Goal: Task Accomplishment & Management: Complete application form

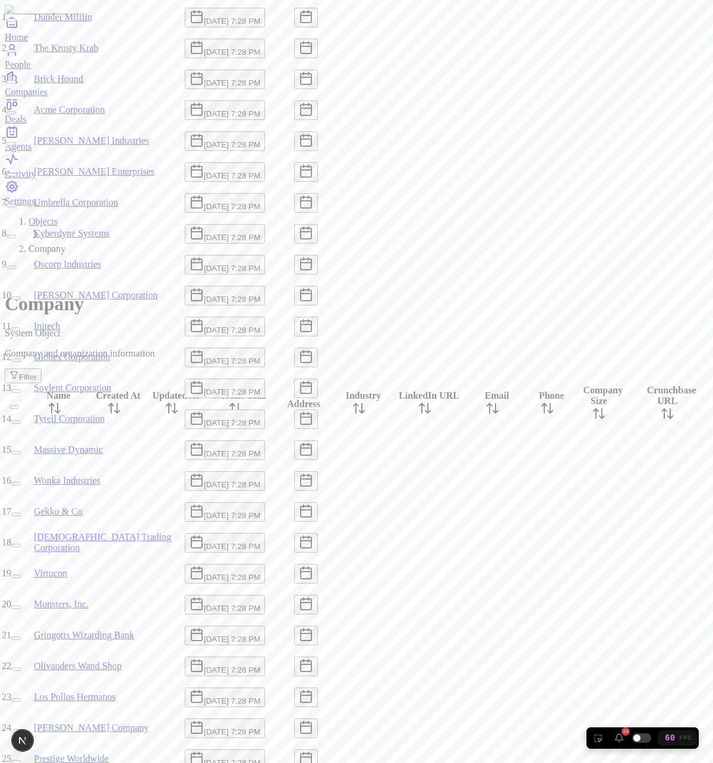
click at [16, 146] on button "button" at bounding box center [12, 144] width 10 height 4
click at [30, 151] on button "button" at bounding box center [19, 141] width 24 height 20
click at [623, 734] on div "23" at bounding box center [625, 731] width 8 height 8
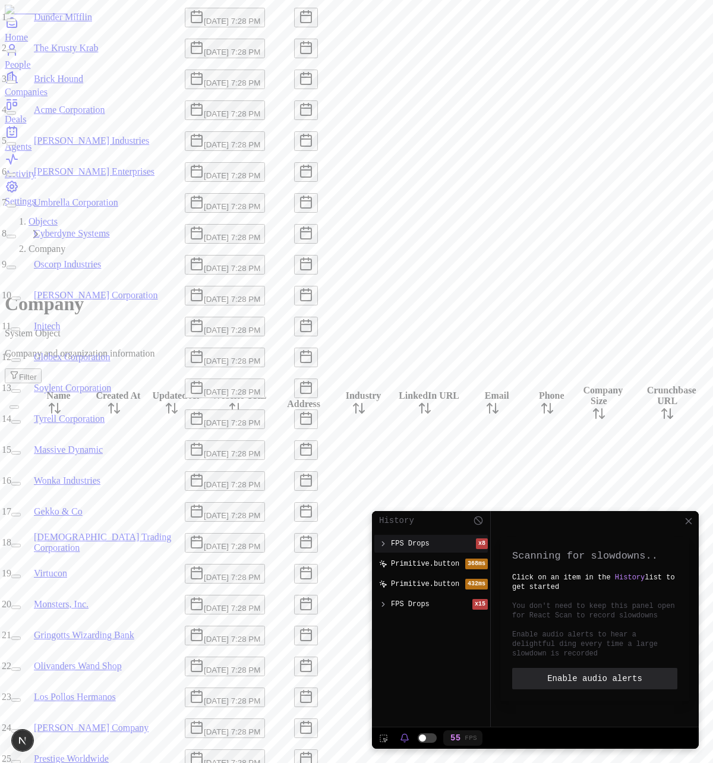
click at [427, 541] on span "FPS Drops" at bounding box center [410, 544] width 39 height 10
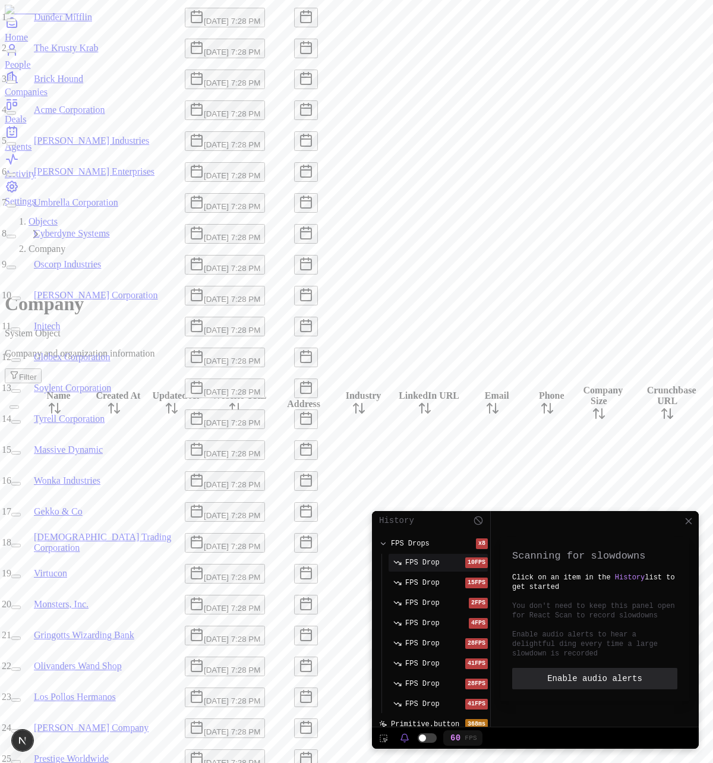
click at [424, 555] on button "FPS Drop 10 FPS" at bounding box center [437, 563] width 99 height 18
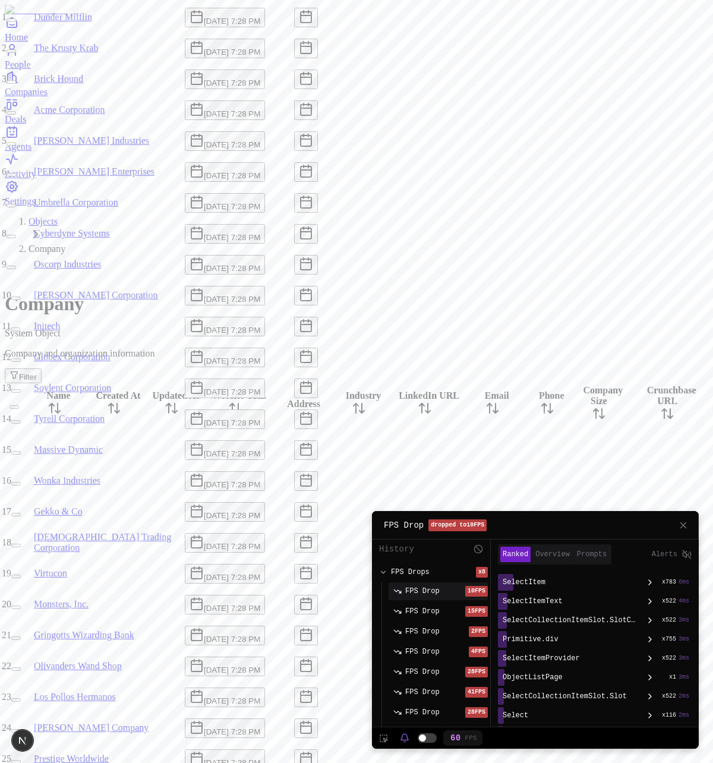
click at [680, 527] on button at bounding box center [683, 525] width 11 height 11
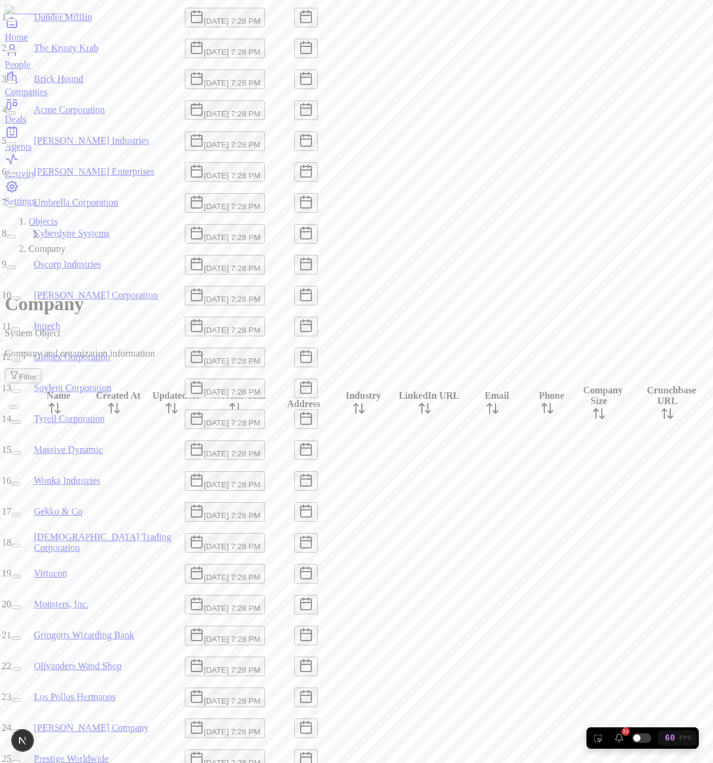
click at [624, 741] on button "11" at bounding box center [618, 737] width 21 height 21
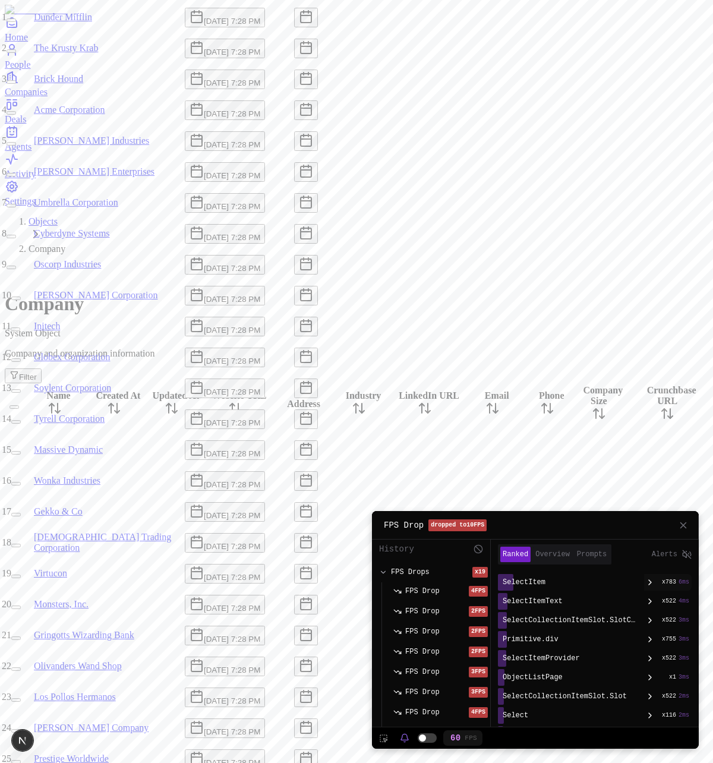
click at [645, 581] on div at bounding box center [650, 582] width 12 height 10
click at [575, 612] on div "_c8" at bounding box center [598, 620] width 187 height 17
click at [593, 606] on div "Primitive.div" at bounding box center [574, 601] width 139 height 17
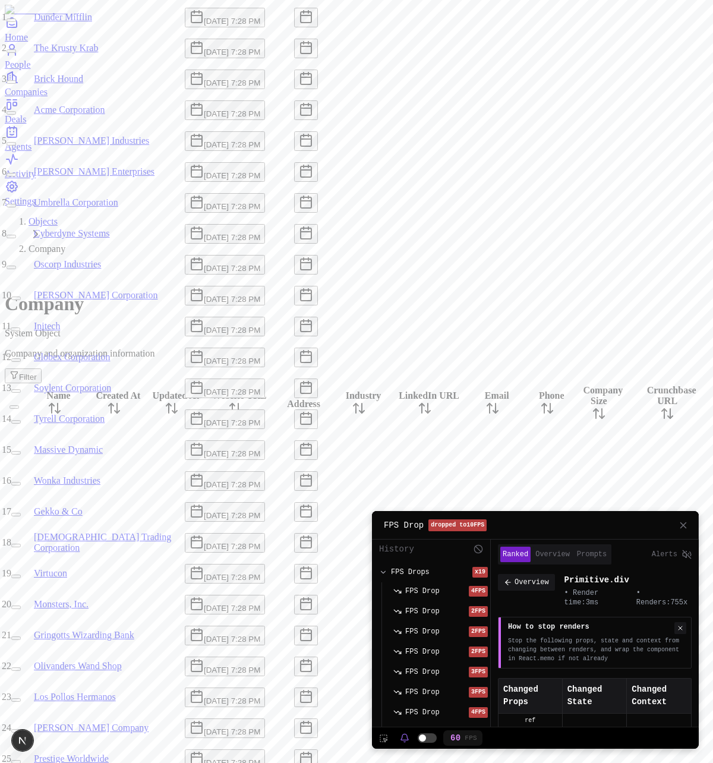
click at [678, 627] on button at bounding box center [680, 628] width 12 height 12
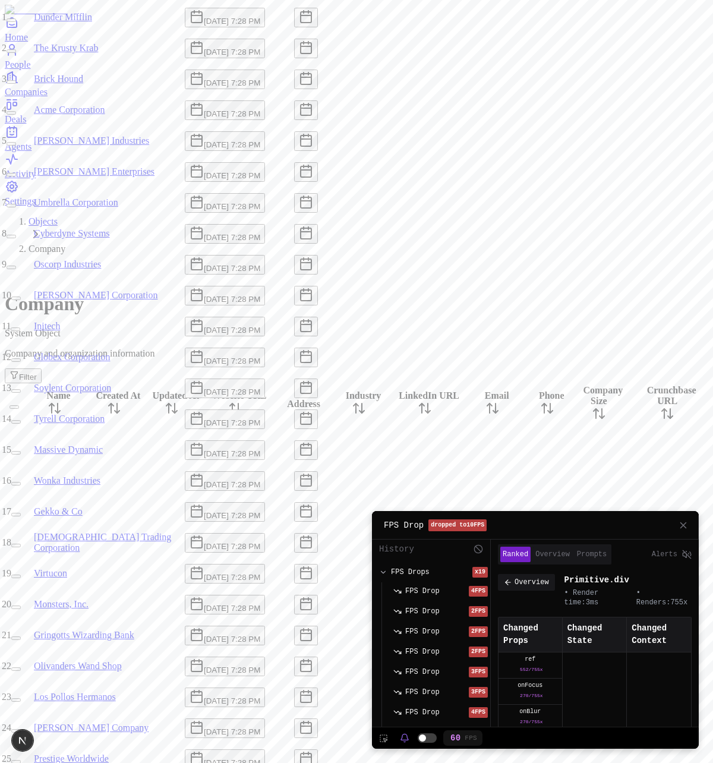
click at [18, 57] on icon "People" at bounding box center [12, 50] width 14 height 14
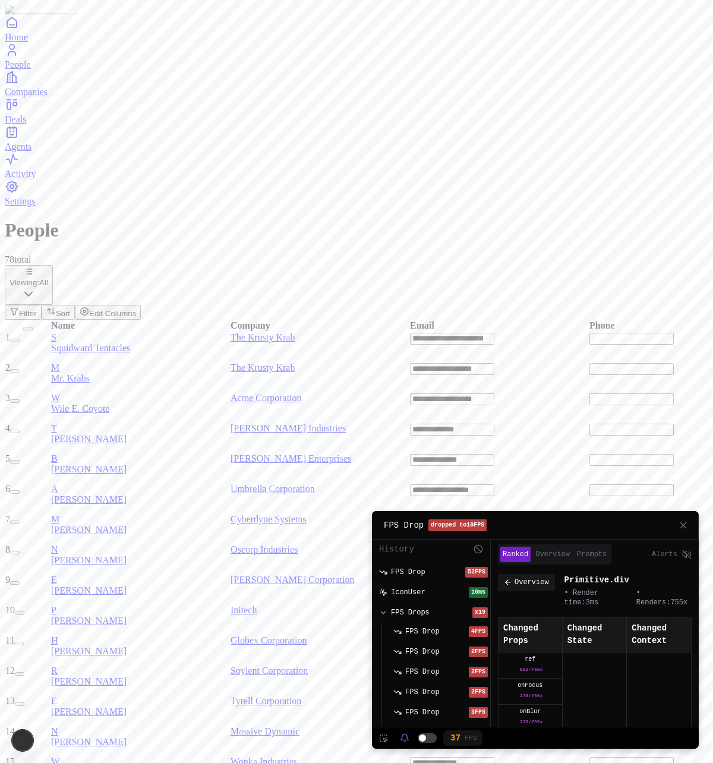
click at [683, 526] on button at bounding box center [683, 525] width 11 height 11
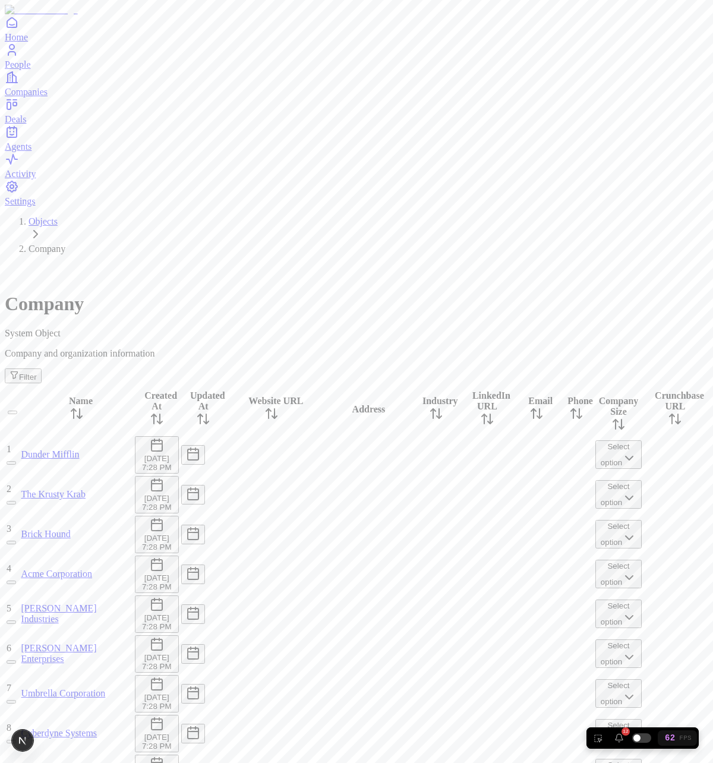
click at [16, 620] on button "button" at bounding box center [12, 622] width 10 height 4
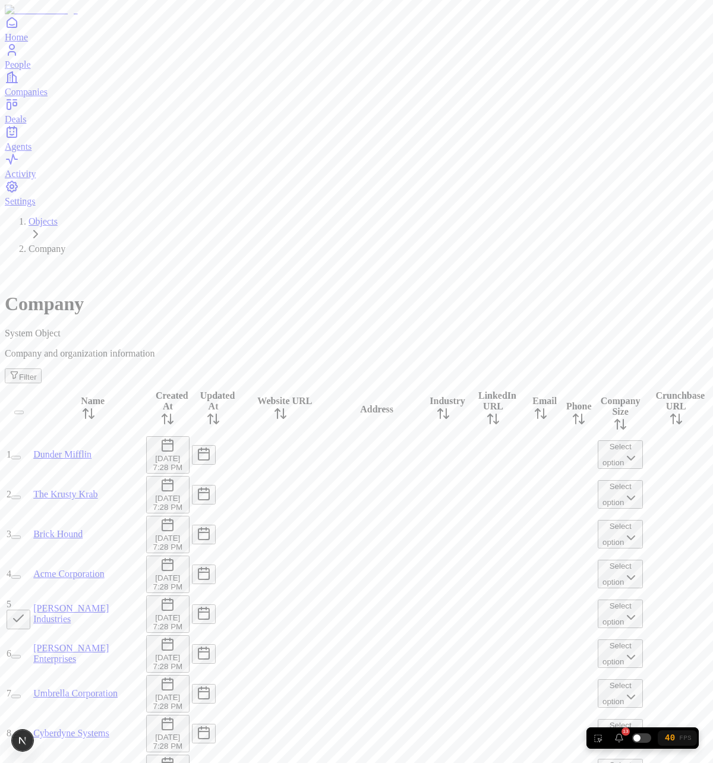
click at [30, 609] on button "button" at bounding box center [19, 619] width 24 height 20
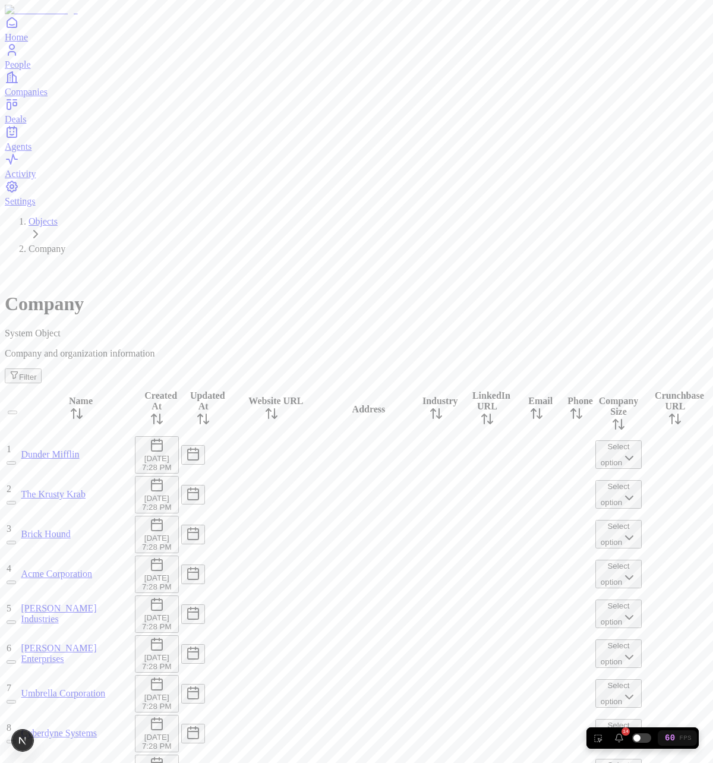
click at [16, 580] on button "button" at bounding box center [12, 582] width 10 height 4
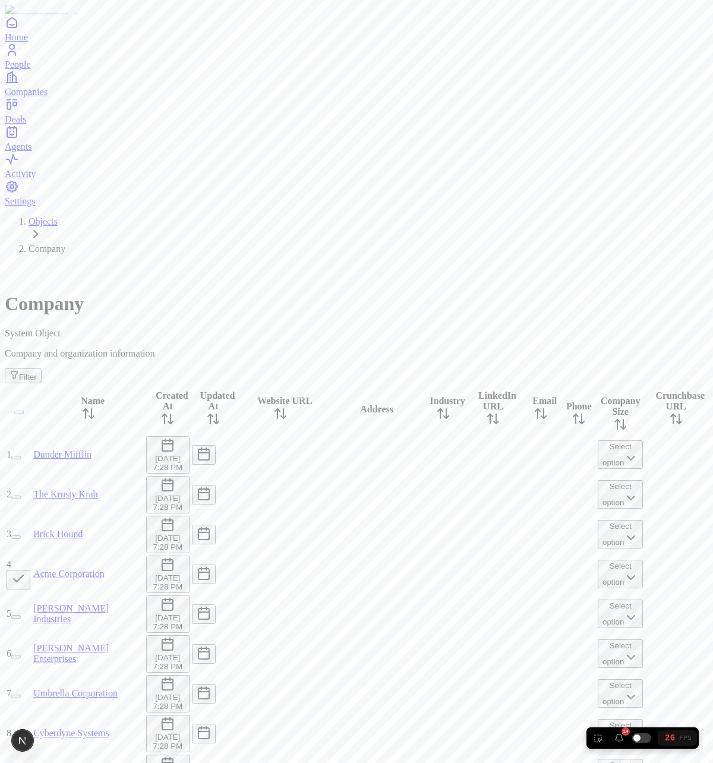
click at [30, 570] on button "button" at bounding box center [19, 580] width 24 height 20
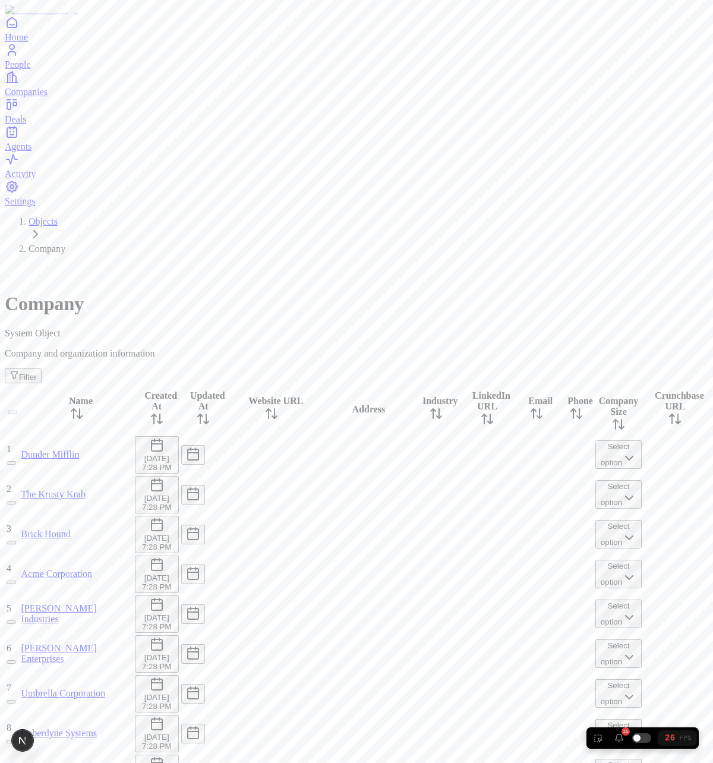
click at [16, 580] on button "button" at bounding box center [12, 582] width 10 height 4
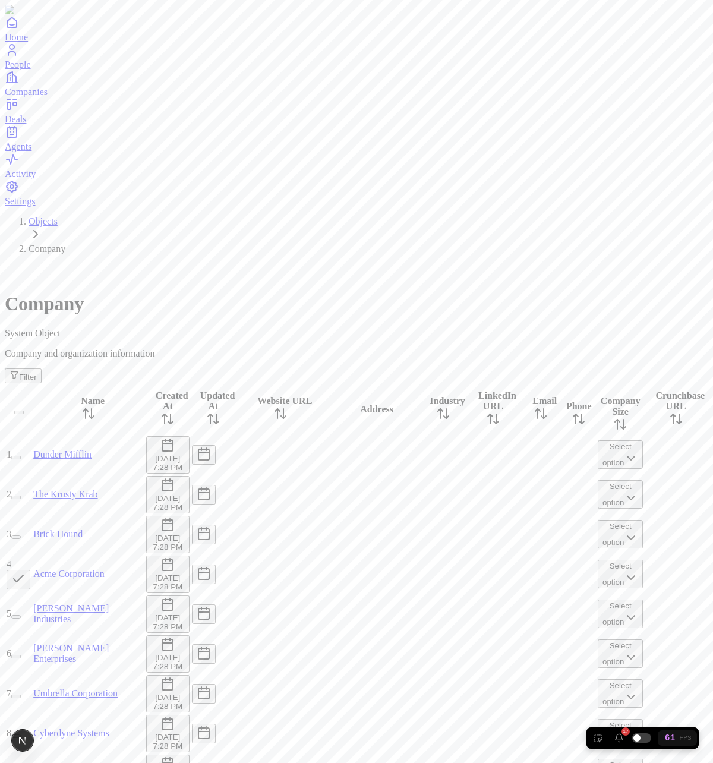
click at [30, 570] on button "button" at bounding box center [19, 580] width 24 height 20
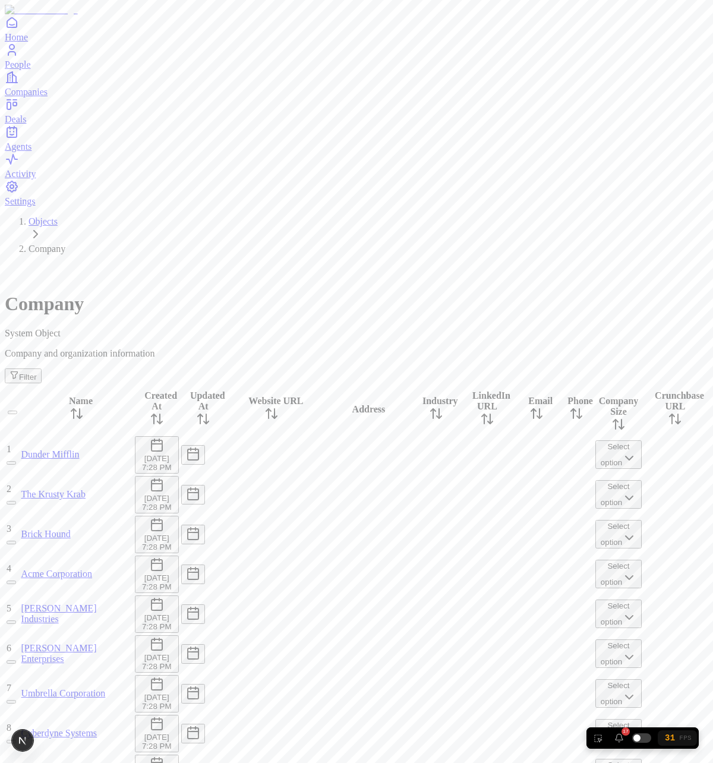
click at [16, 580] on button "button" at bounding box center [12, 582] width 10 height 4
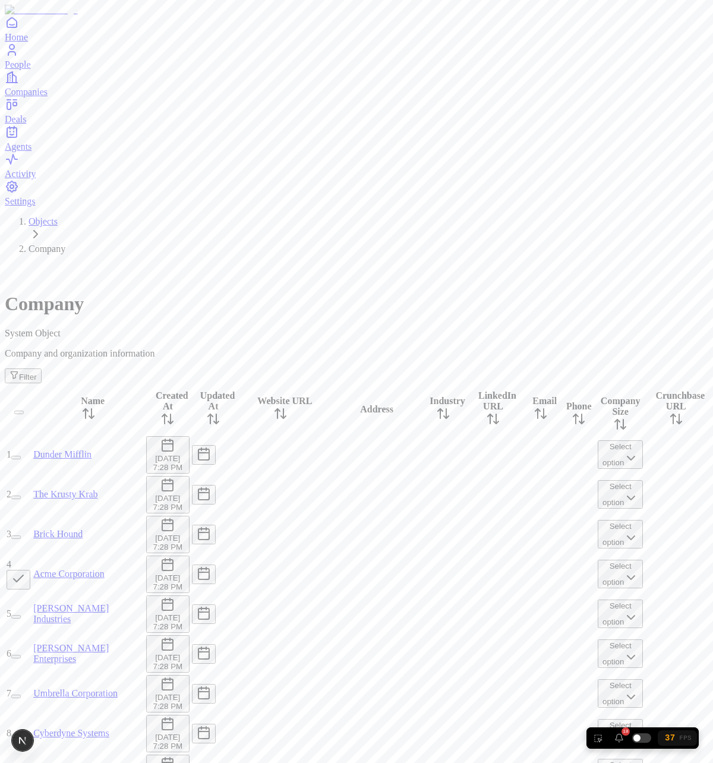
click at [21, 615] on button "button" at bounding box center [16, 617] width 10 height 4
click at [21, 655] on button "button" at bounding box center [16, 657] width 10 height 4
click at [30, 649] on button "button" at bounding box center [19, 659] width 24 height 20
click at [30, 609] on button "button" at bounding box center [19, 619] width 24 height 20
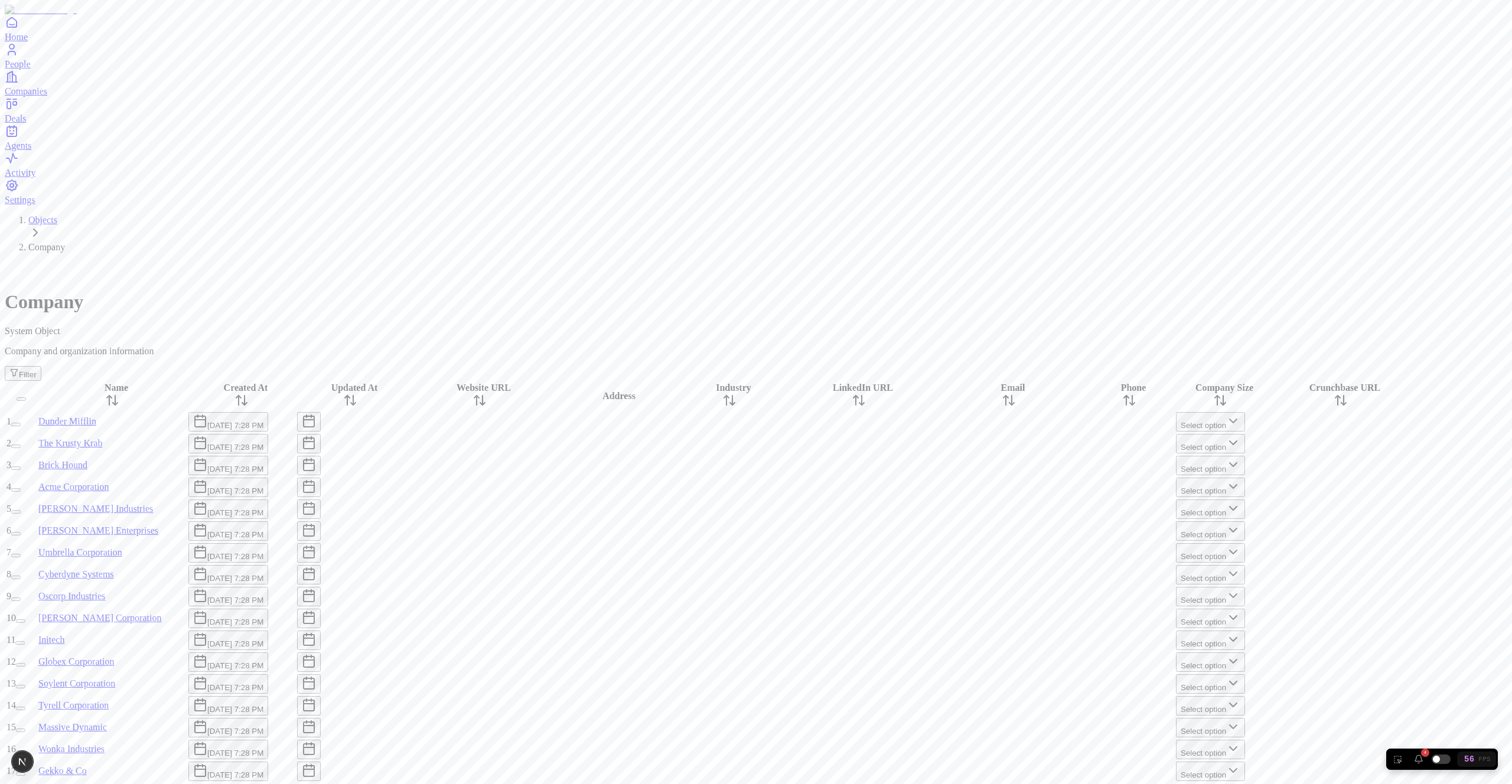
scroll to position [822, 0]
click at [1423, 760] on div "4" at bounding box center [1419, 759] width 10 height 10
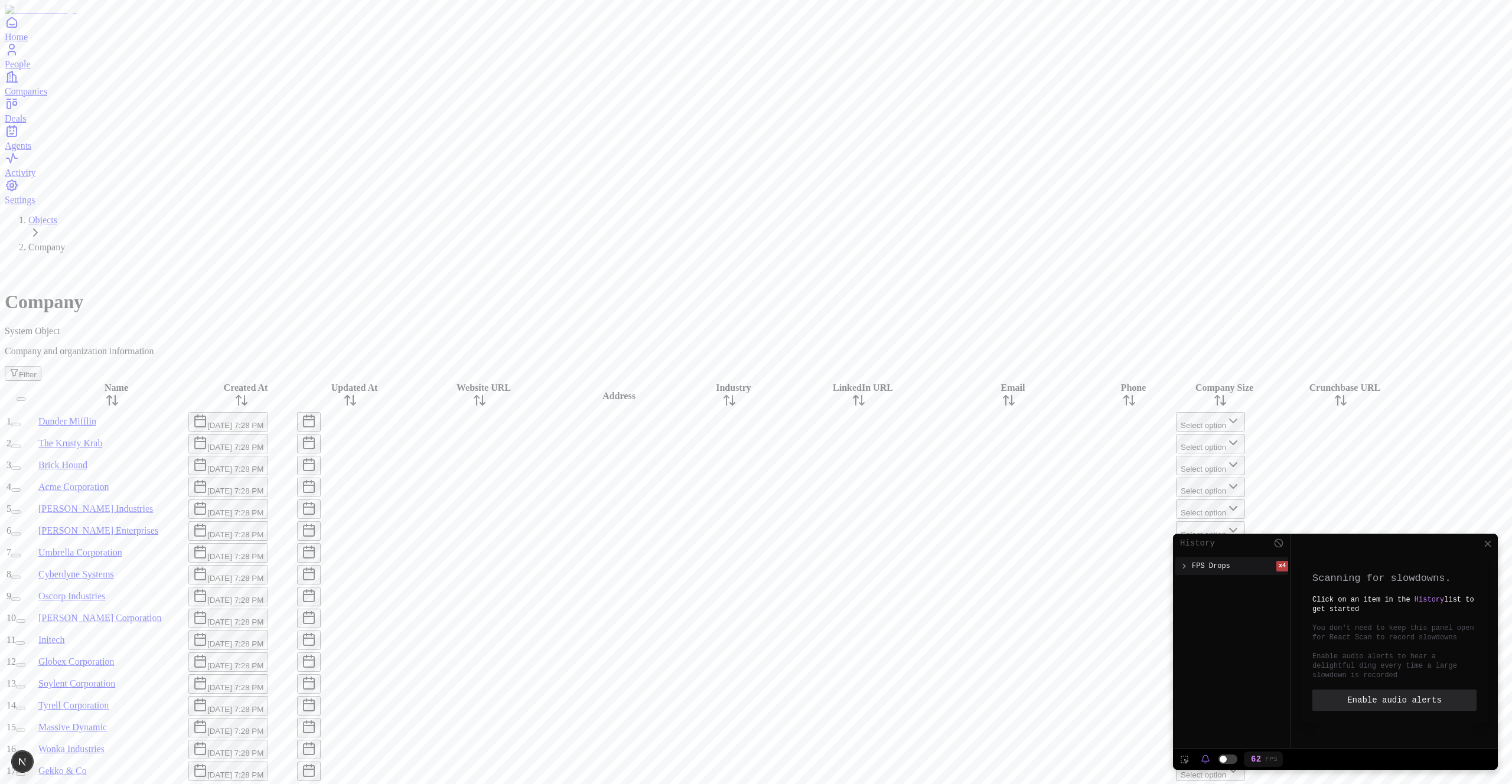
click at [1224, 562] on span "FPS Drops" at bounding box center [1211, 566] width 39 height 10
click at [1232, 594] on div "FPS Drop 2 FPS FPS Drop 28 FPS FPS Drop 2 FPS FPS Drop 26 FPS" at bounding box center [1231, 615] width 112 height 78
click at [1430, 598] on span "History" at bounding box center [1429, 599] width 30 height 8
click at [1190, 564] on div "FPS Drops" at bounding box center [1223, 565] width 86 height 11
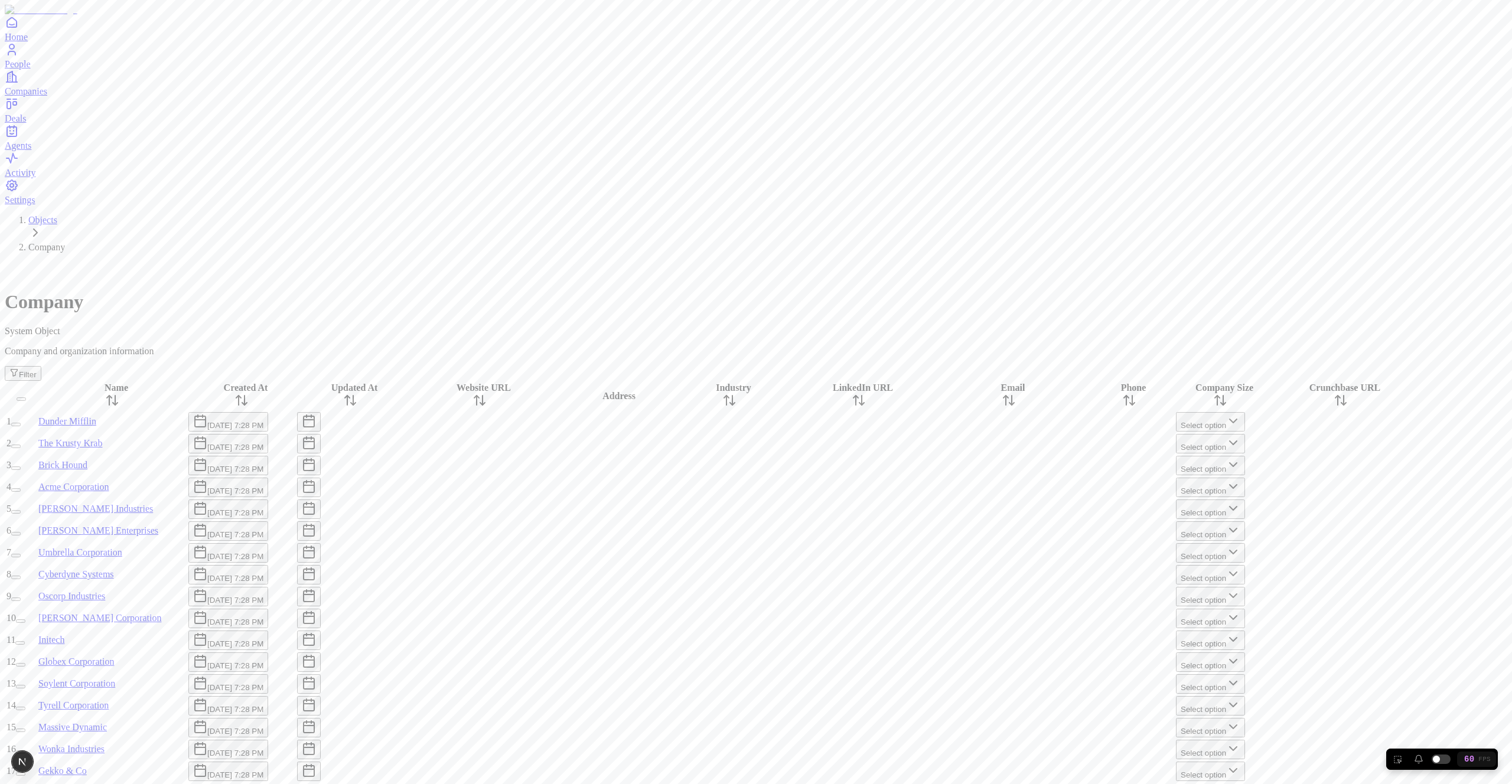
click at [1394, 762] on button "icon-inspect" at bounding box center [1397, 758] width 22 height 21
click at [1394, 760] on button "icon-inspect" at bounding box center [1397, 758] width 22 height 21
click at [1482, 758] on span "FPS" at bounding box center [1484, 759] width 12 height 7
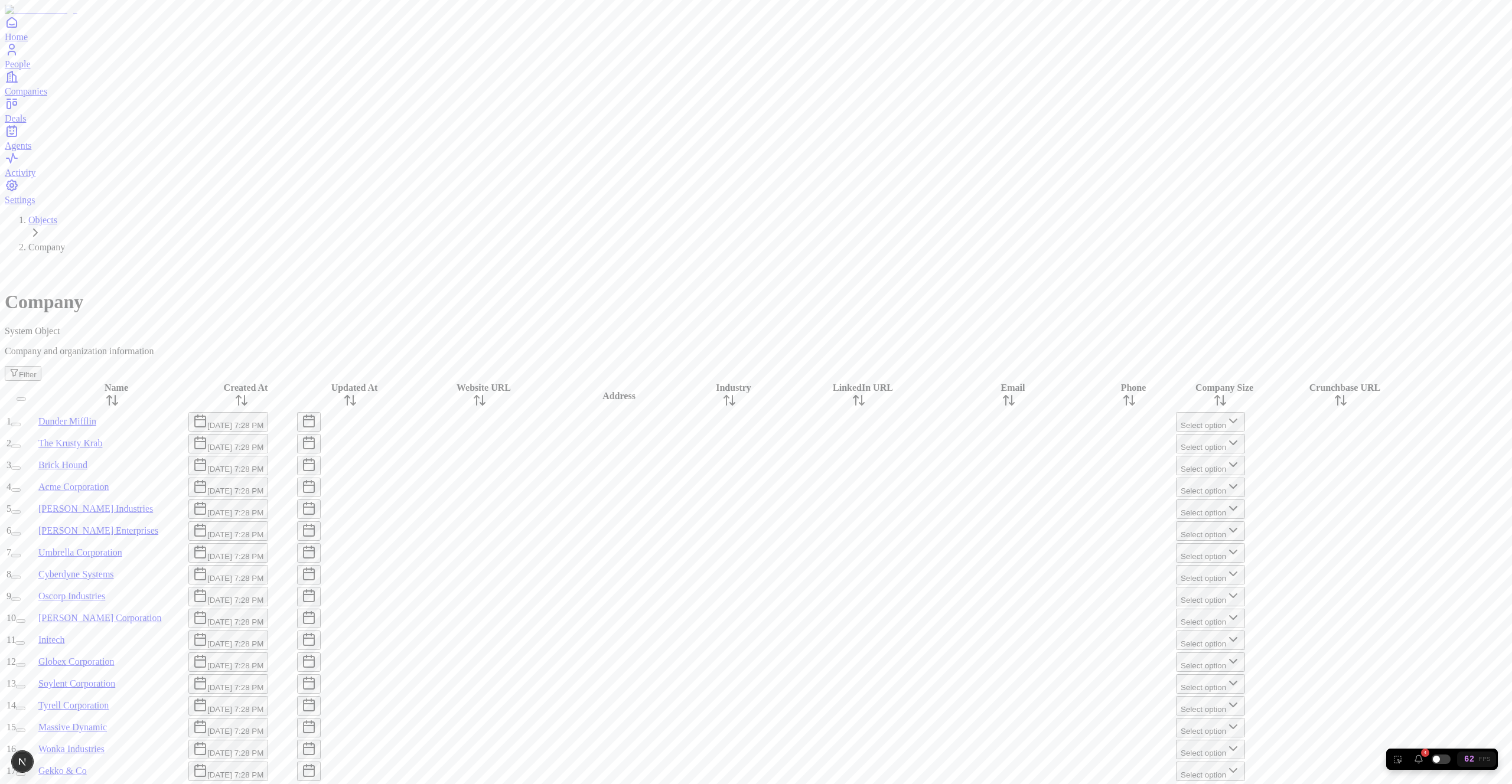
click at [21, 532] on button "button" at bounding box center [16, 534] width 10 height 4
click at [21, 510] on button "button" at bounding box center [16, 512] width 10 height 4
click at [21, 488] on button "button" at bounding box center [16, 490] width 10 height 4
click at [35, 478] on button "button" at bounding box center [23, 488] width 24 height 20
click at [35, 500] on button "button" at bounding box center [23, 510] width 24 height 20
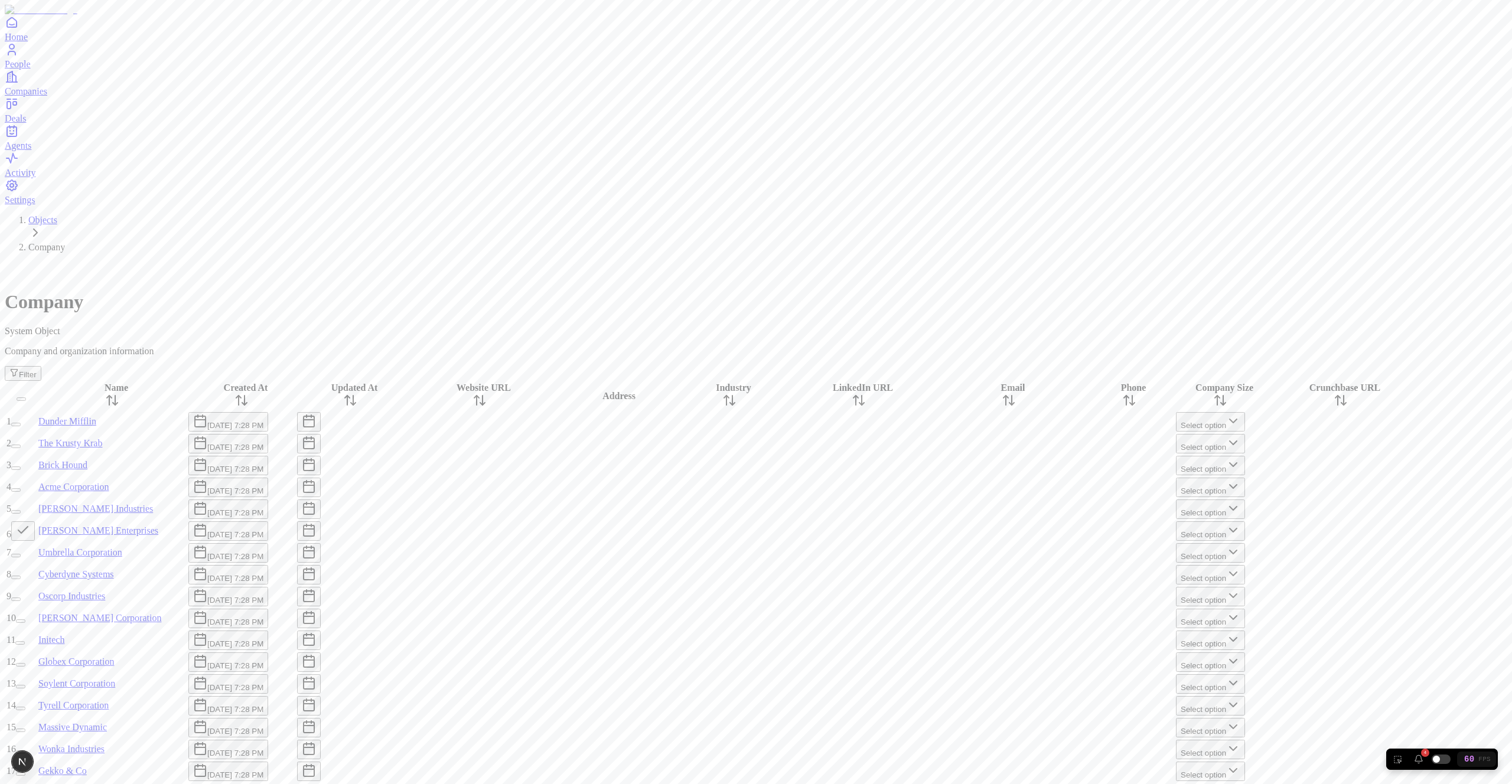
click at [35, 522] on button "button" at bounding box center [23, 532] width 24 height 20
click at [554, 509] on div at bounding box center [479, 509] width 148 height 0
click at [647, 509] on div at bounding box center [614, 509] width 118 height 0
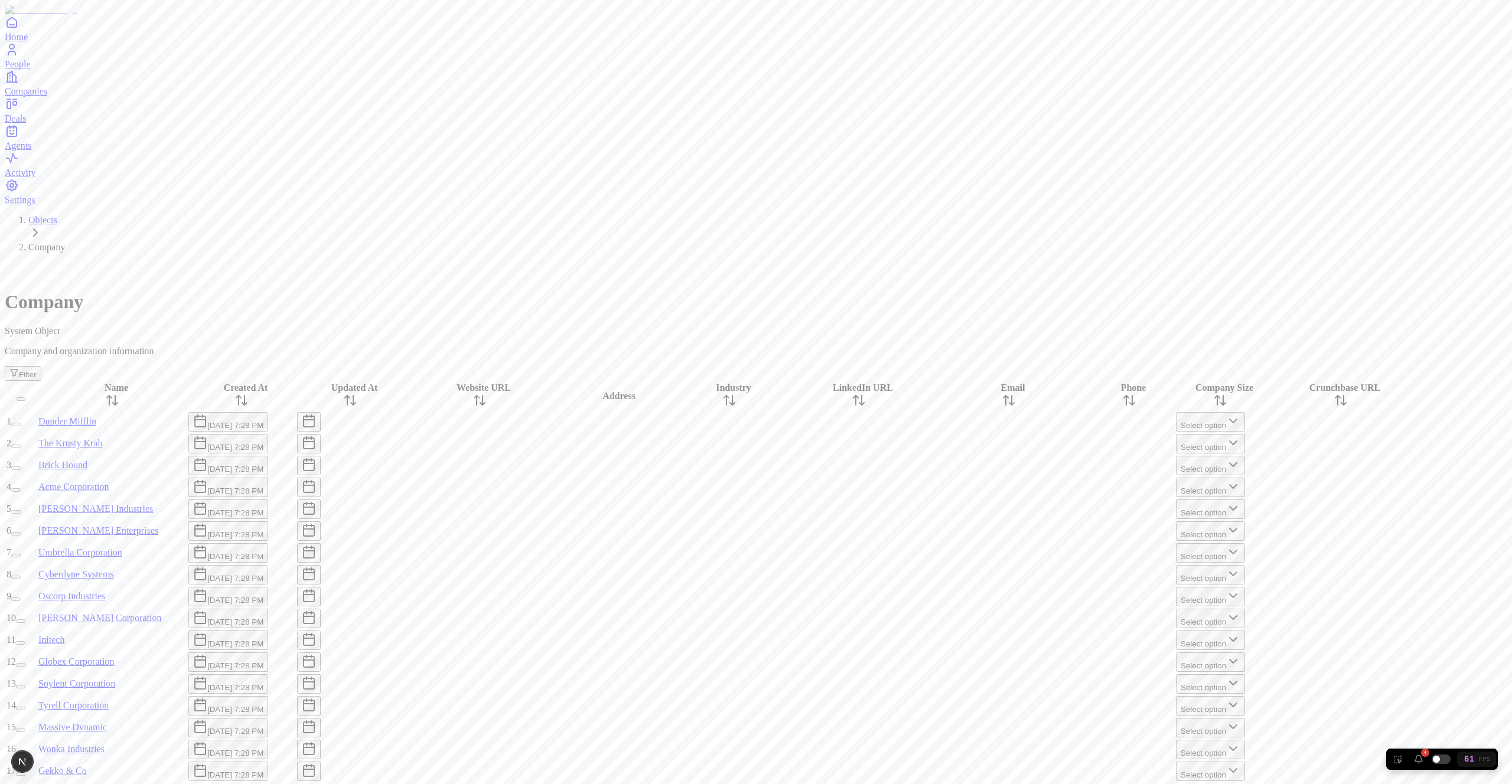
click at [645, 487] on div at bounding box center [614, 487] width 118 height 0
click at [782, 465] on div at bounding box center [729, 465] width 106 height 0
click at [783, 477] on td at bounding box center [730, 487] width 107 height 21
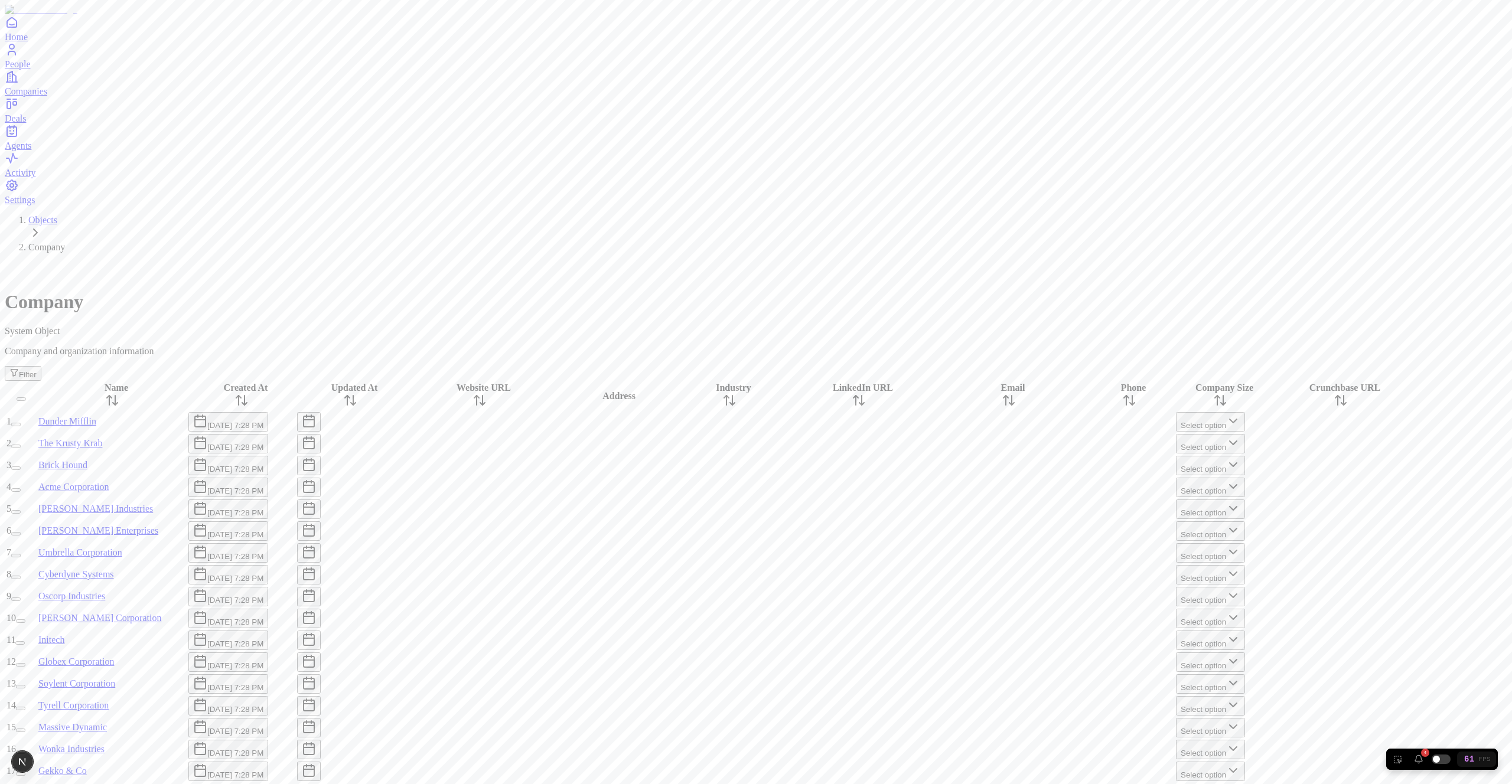
click at [783, 477] on td at bounding box center [730, 487] width 107 height 21
click at [769, 552] on div at bounding box center [729, 552] width 106 height 0
type input "****"
click at [755, 509] on div at bounding box center [729, 509] width 106 height 0
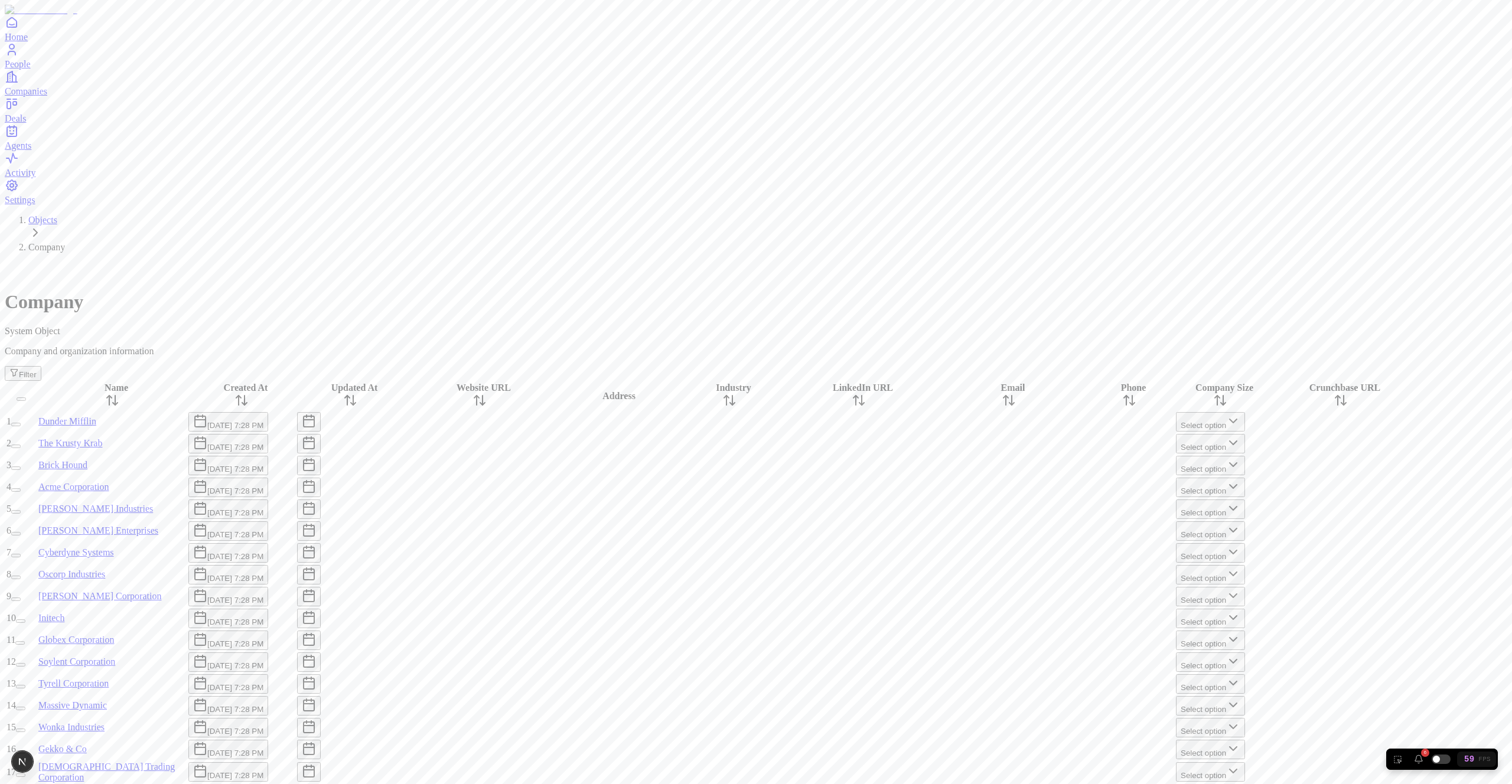
click at [755, 509] on div at bounding box center [729, 509] width 106 height 0
click at [554, 531] on div at bounding box center [479, 531] width 148 height 0
click at [674, 531] on div at bounding box center [614, 531] width 118 height 0
click at [782, 552] on div at bounding box center [729, 552] width 106 height 0
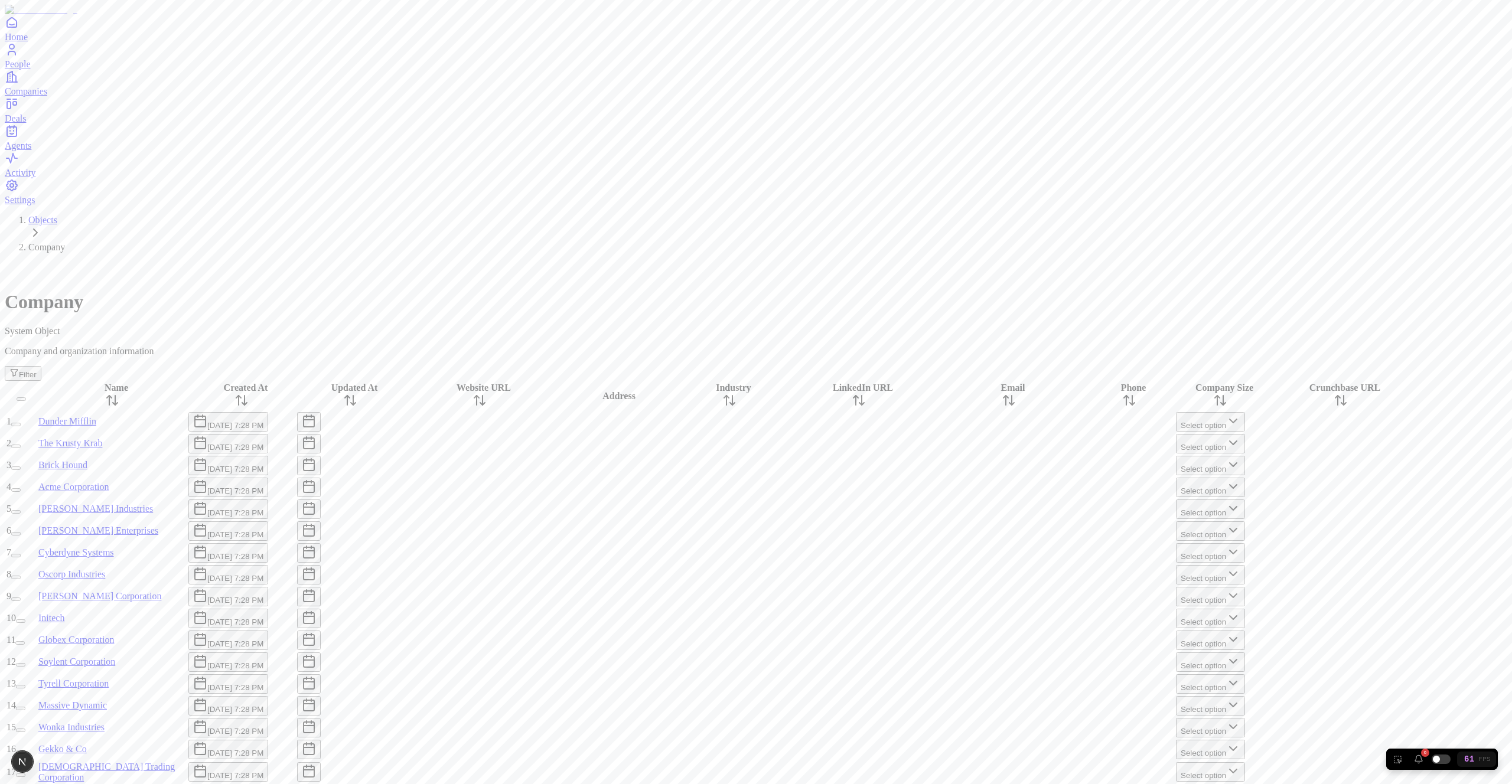
click at [782, 552] on div at bounding box center [729, 552] width 106 height 0
type input "****"
click at [808, 215] on div "Objects Company Company System Object Company and organization information Filt…" at bounding box center [756, 297] width 1502 height 166
click at [777, 421] on div at bounding box center [729, 421] width 106 height 0
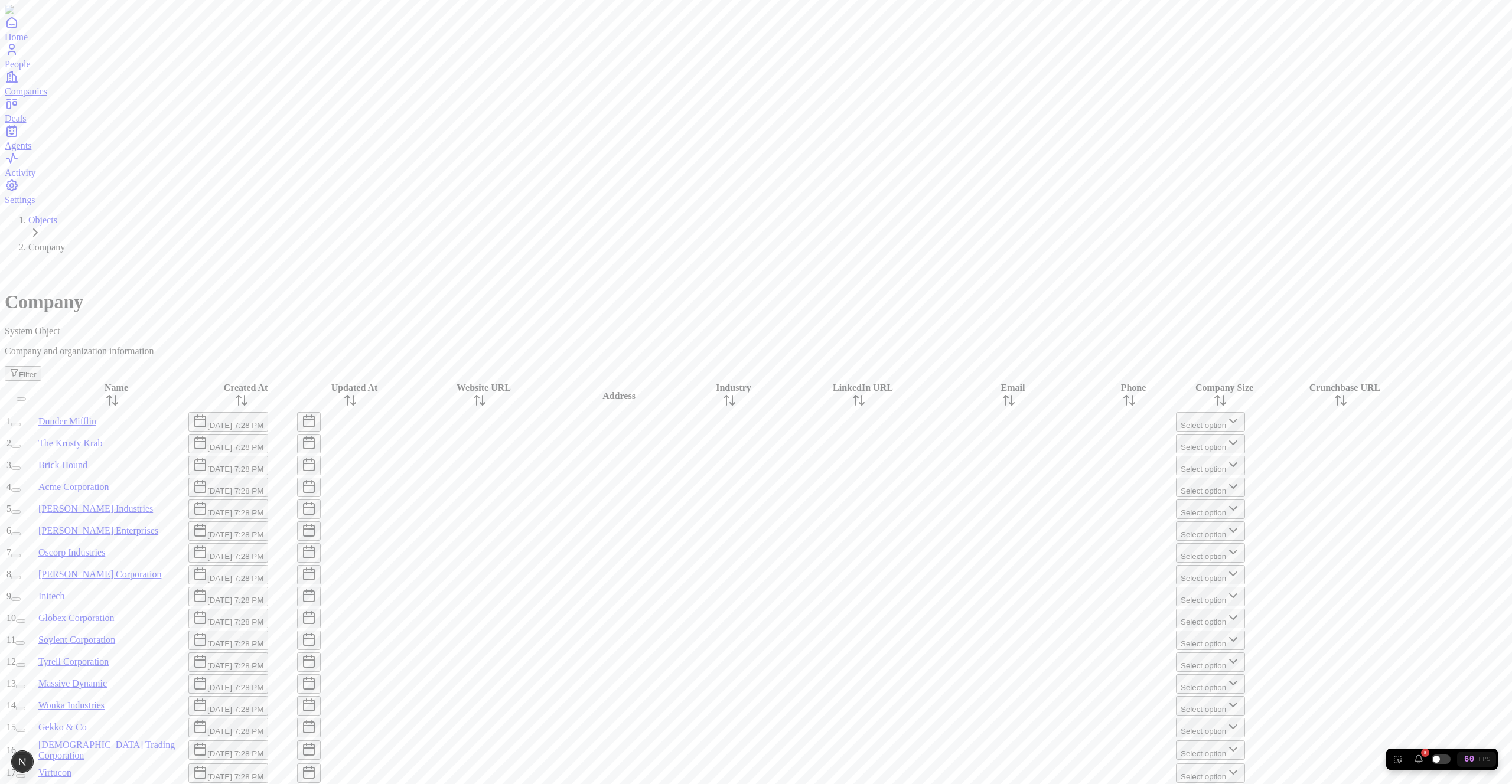
click at [777, 421] on div at bounding box center [729, 421] width 106 height 0
type input "****"
click at [714, 346] on p "Company and organization information" at bounding box center [756, 351] width 1502 height 11
click at [653, 421] on div at bounding box center [614, 421] width 118 height 0
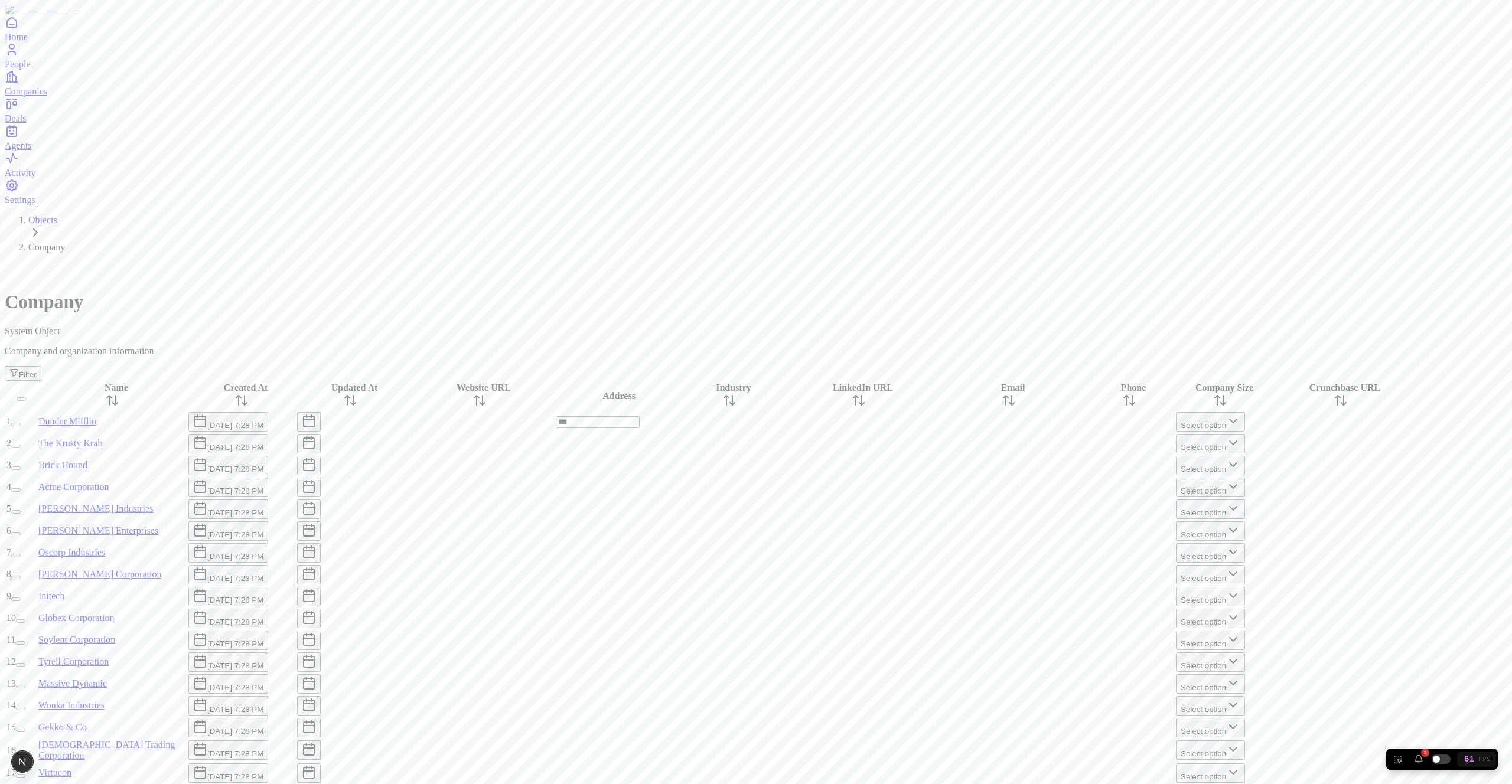
type input "****"
click at [651, 487] on div at bounding box center [614, 487] width 118 height 0
click at [782, 487] on div at bounding box center [729, 487] width 106 height 0
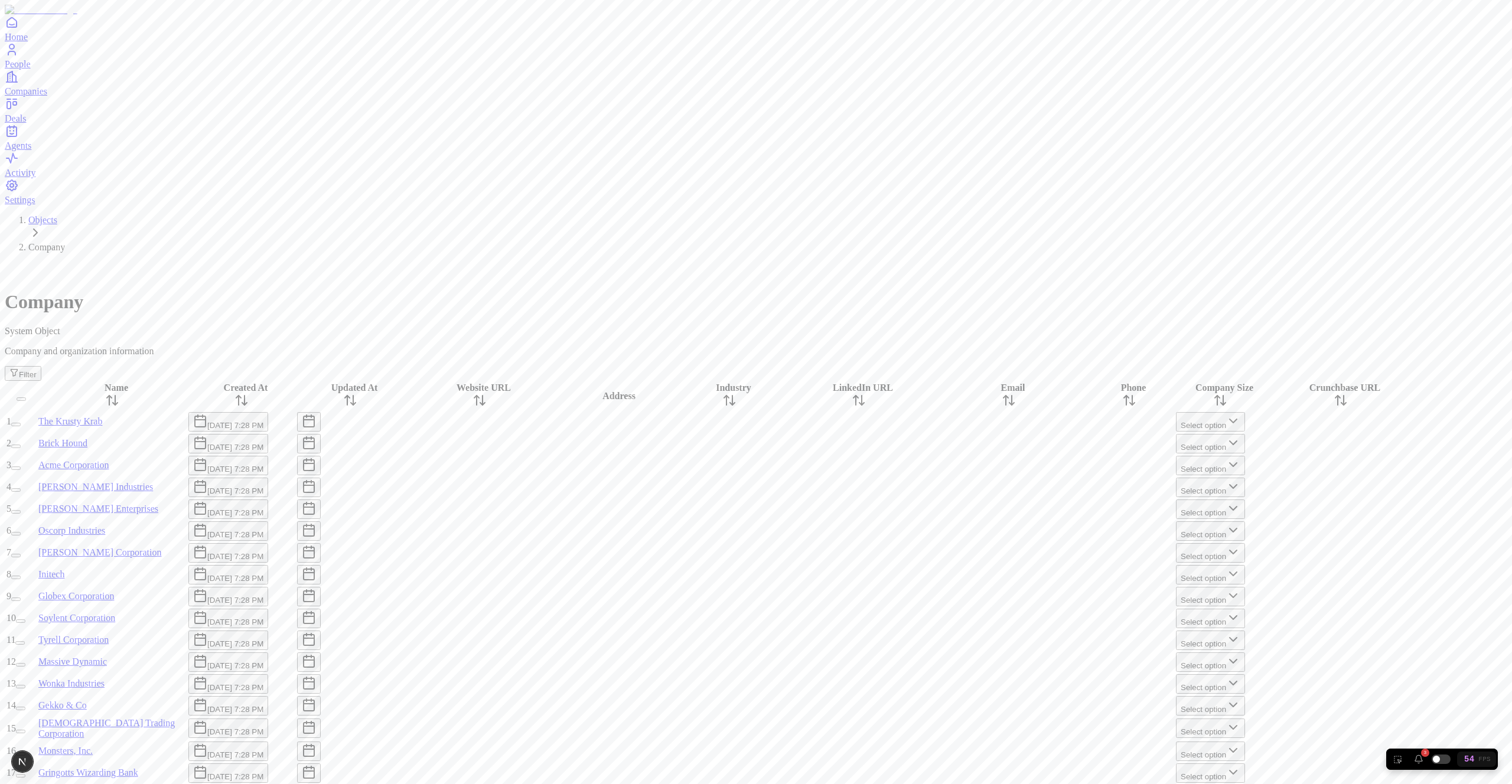
type textarea "*******"
click at [28, 42] on span "Home" at bounding box center [16, 37] width 23 height 10
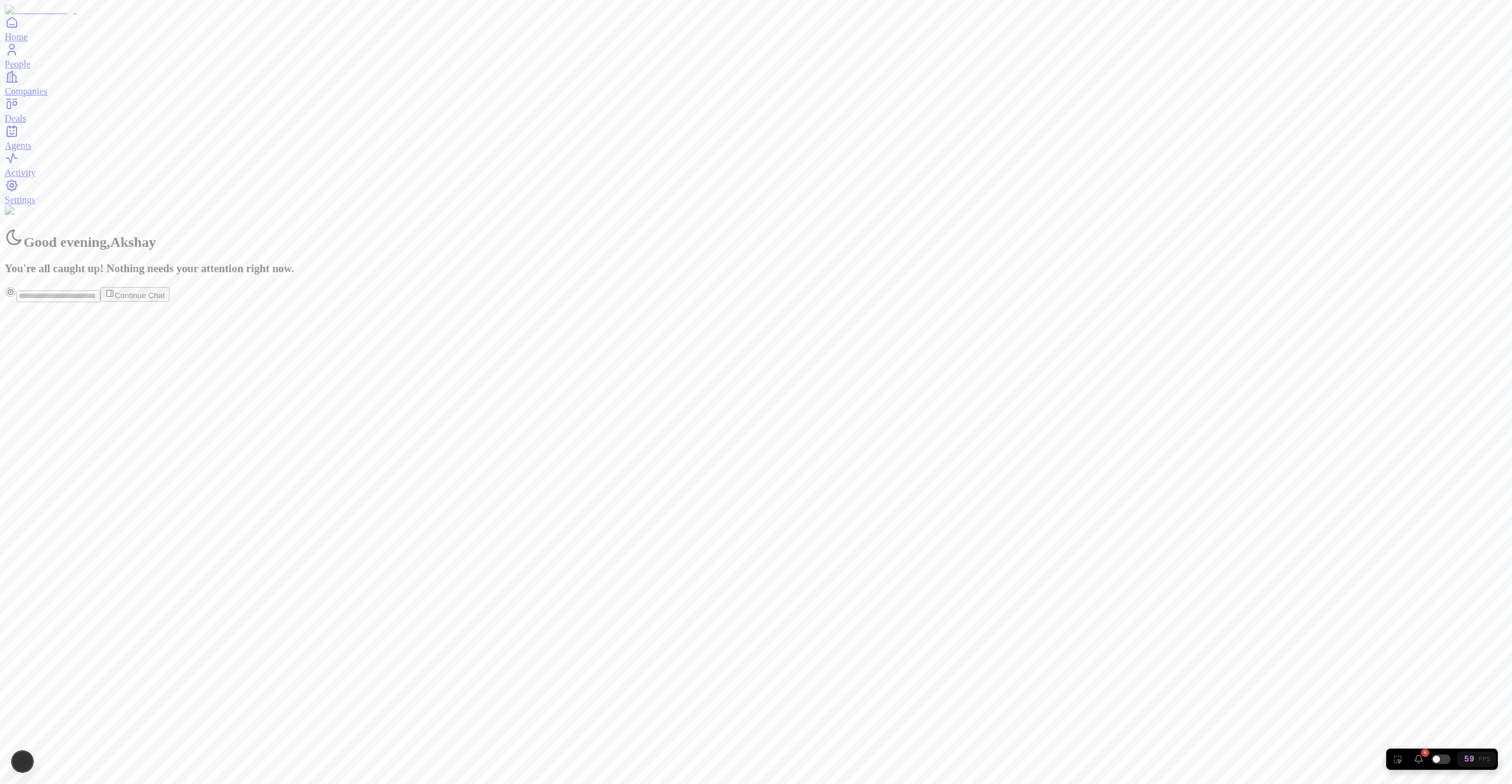
click at [100, 302] on input "text" at bounding box center [59, 296] width 84 height 12
type input "*******"
click at [612, 275] on div "Good evening , Akshay You're all caught up! Nothing needs your attention right …" at bounding box center [756, 240] width 1502 height 70
click at [39, 70] on link "People" at bounding box center [756, 56] width 1502 height 27
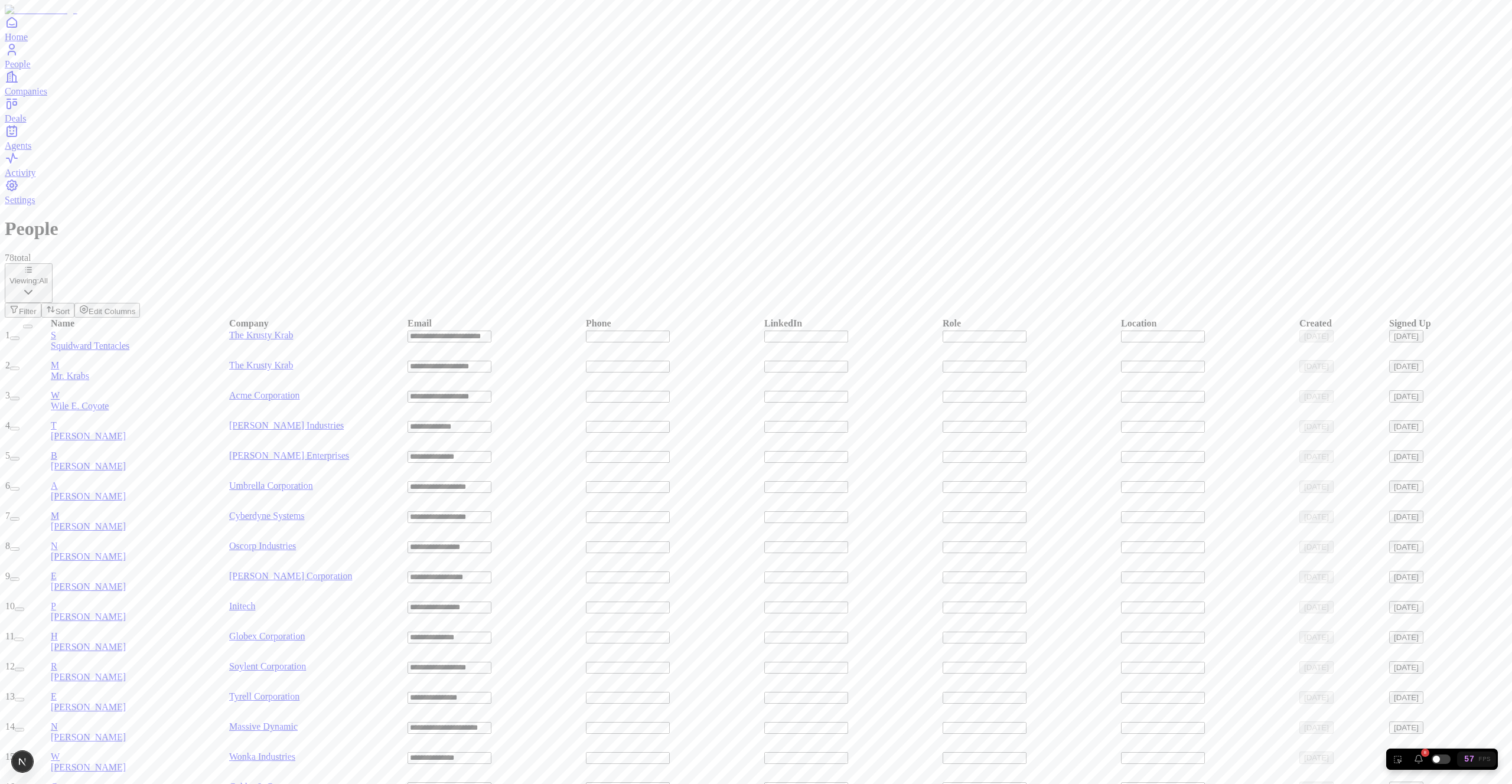
type textarea "**********"
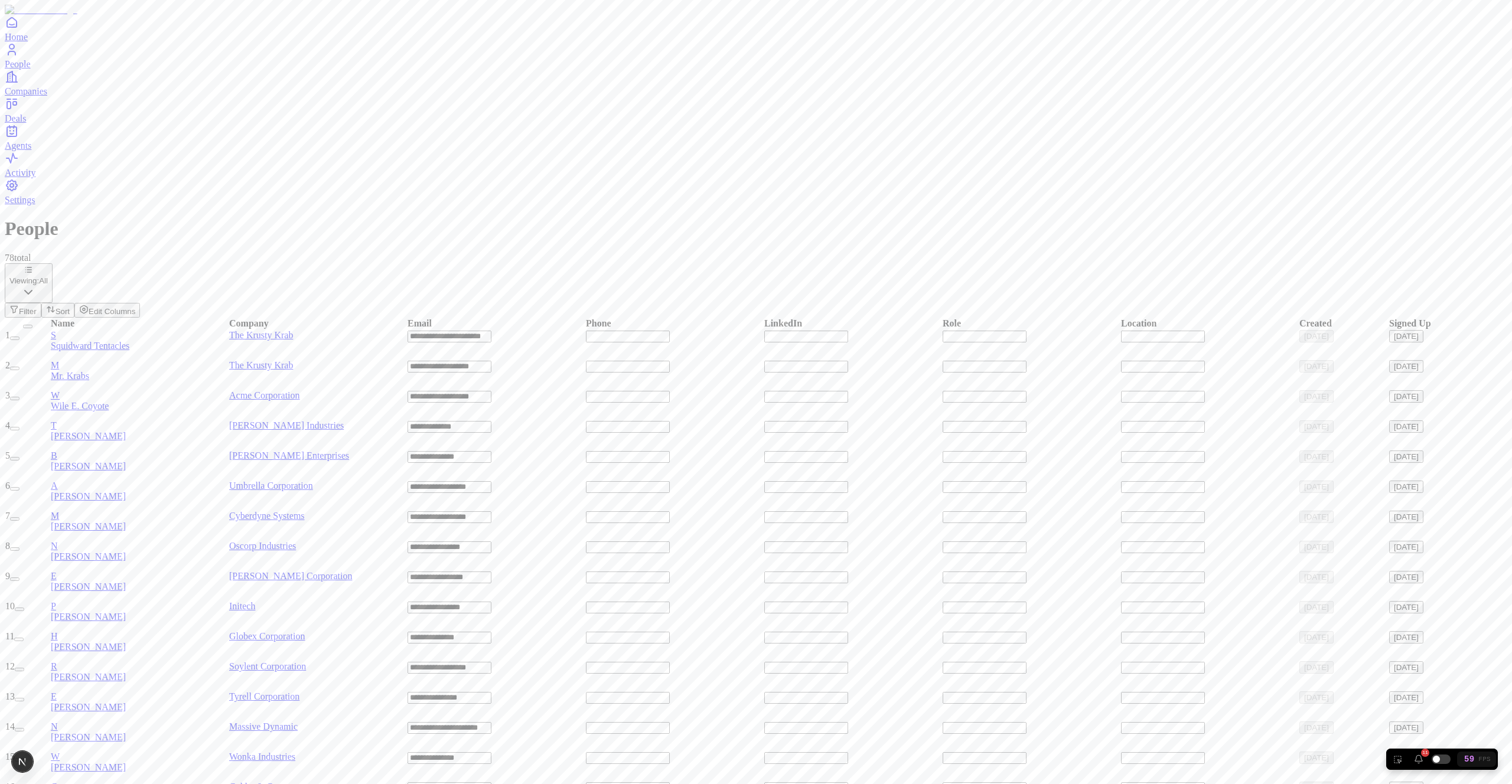
click at [1421, 762] on div "11" at bounding box center [1419, 759] width 10 height 10
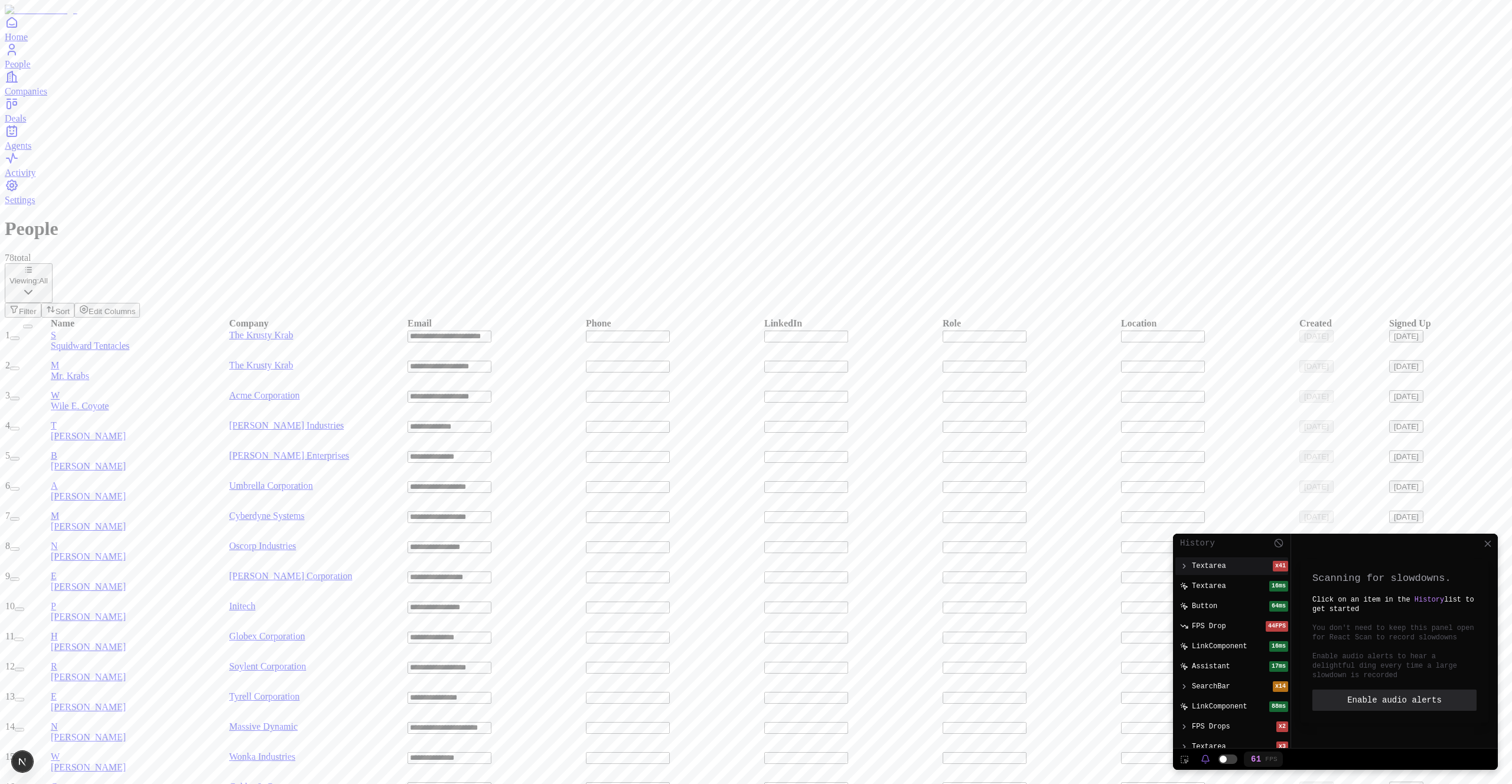
click at [1211, 563] on span "Textarea" at bounding box center [1209, 566] width 34 height 10
click at [1211, 562] on span "Textarea" at bounding box center [1209, 566] width 34 height 10
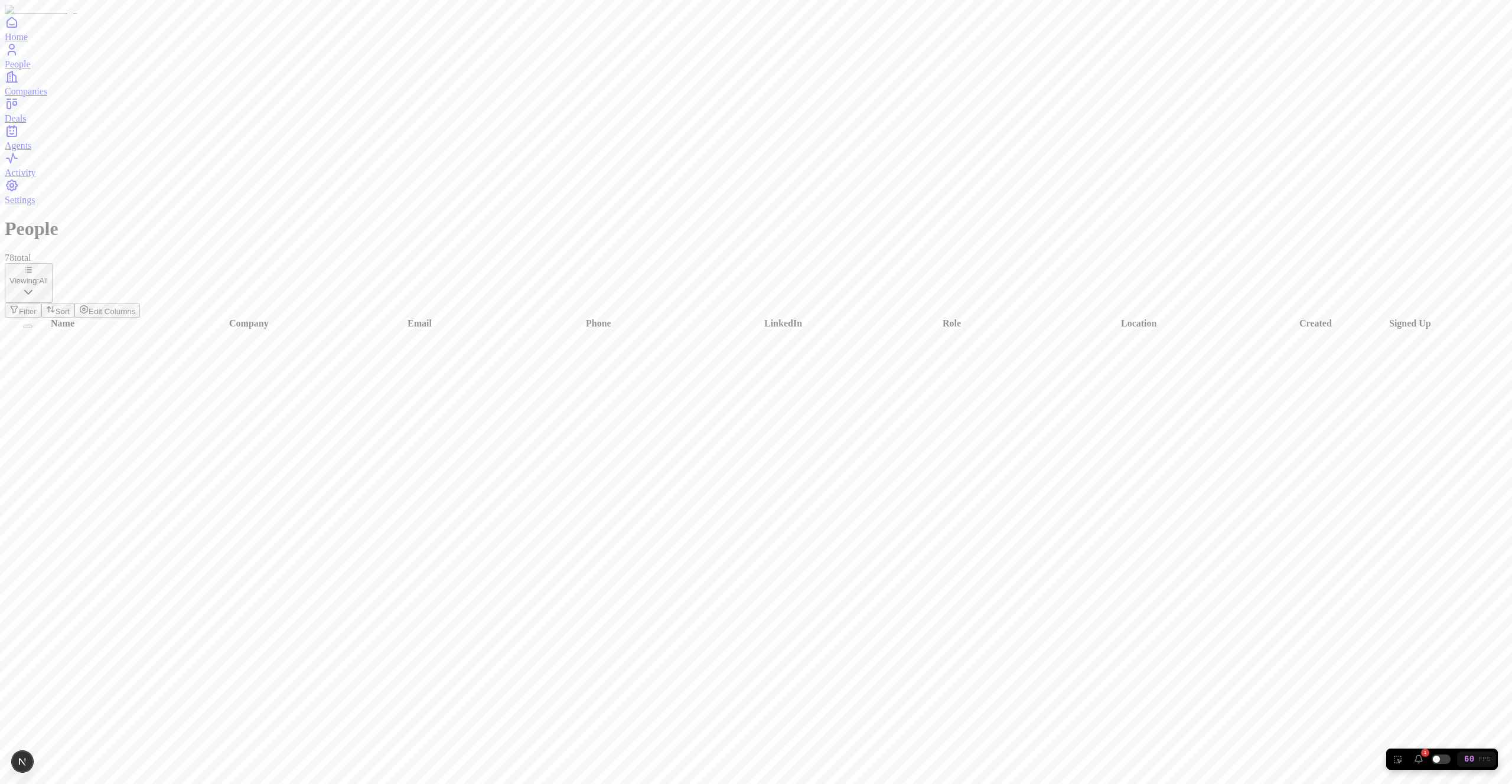
scroll to position [1147, 0]
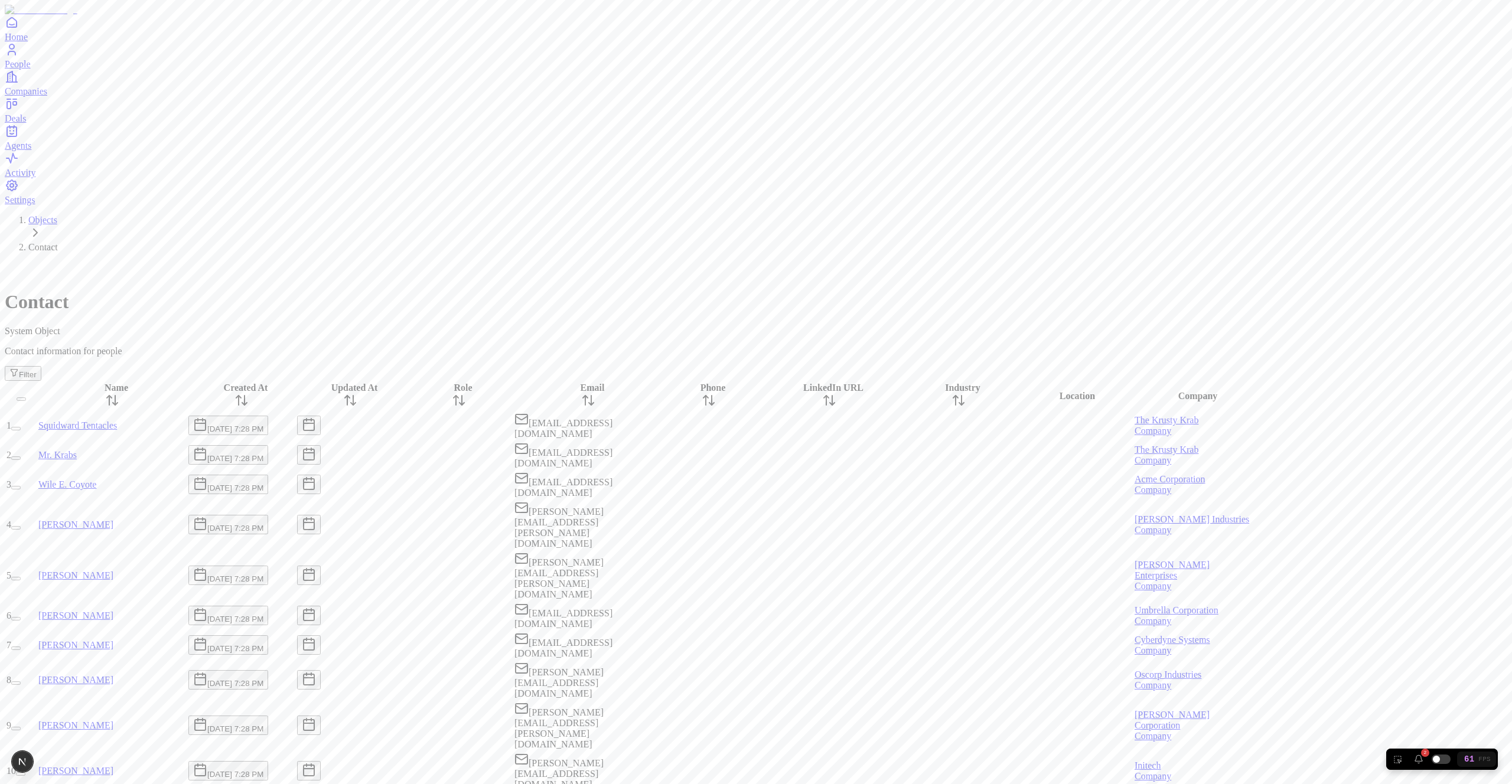
click at [753, 455] on div at bounding box center [708, 455] width 88 height 0
click at [903, 525] on div at bounding box center [829, 525] width 148 height 0
click at [903, 455] on div at bounding box center [829, 455] width 148 height 0
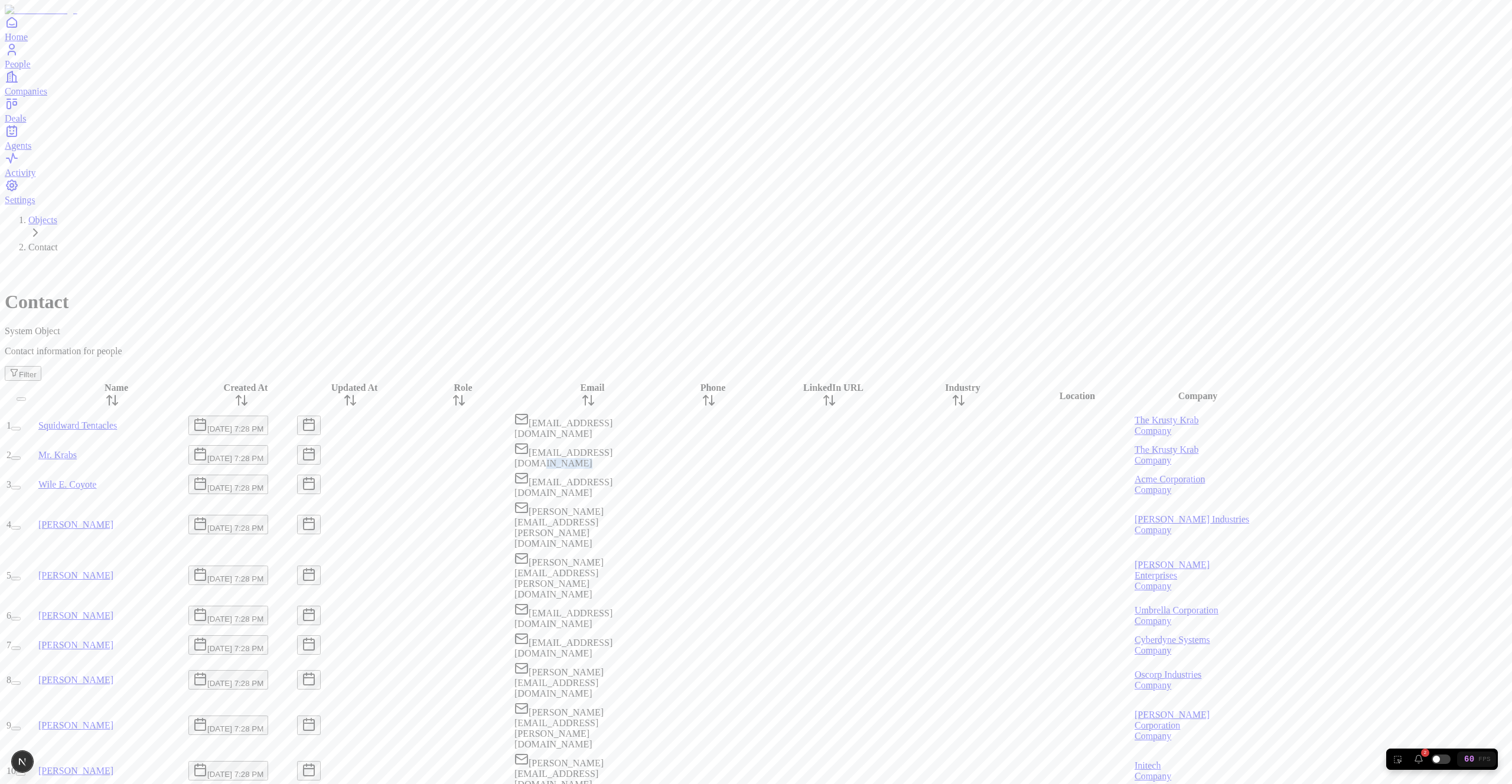
click at [903, 455] on div at bounding box center [829, 455] width 148 height 0
click at [753, 485] on div at bounding box center [708, 485] width 88 height 0
click at [903, 485] on div at bounding box center [829, 485] width 148 height 0
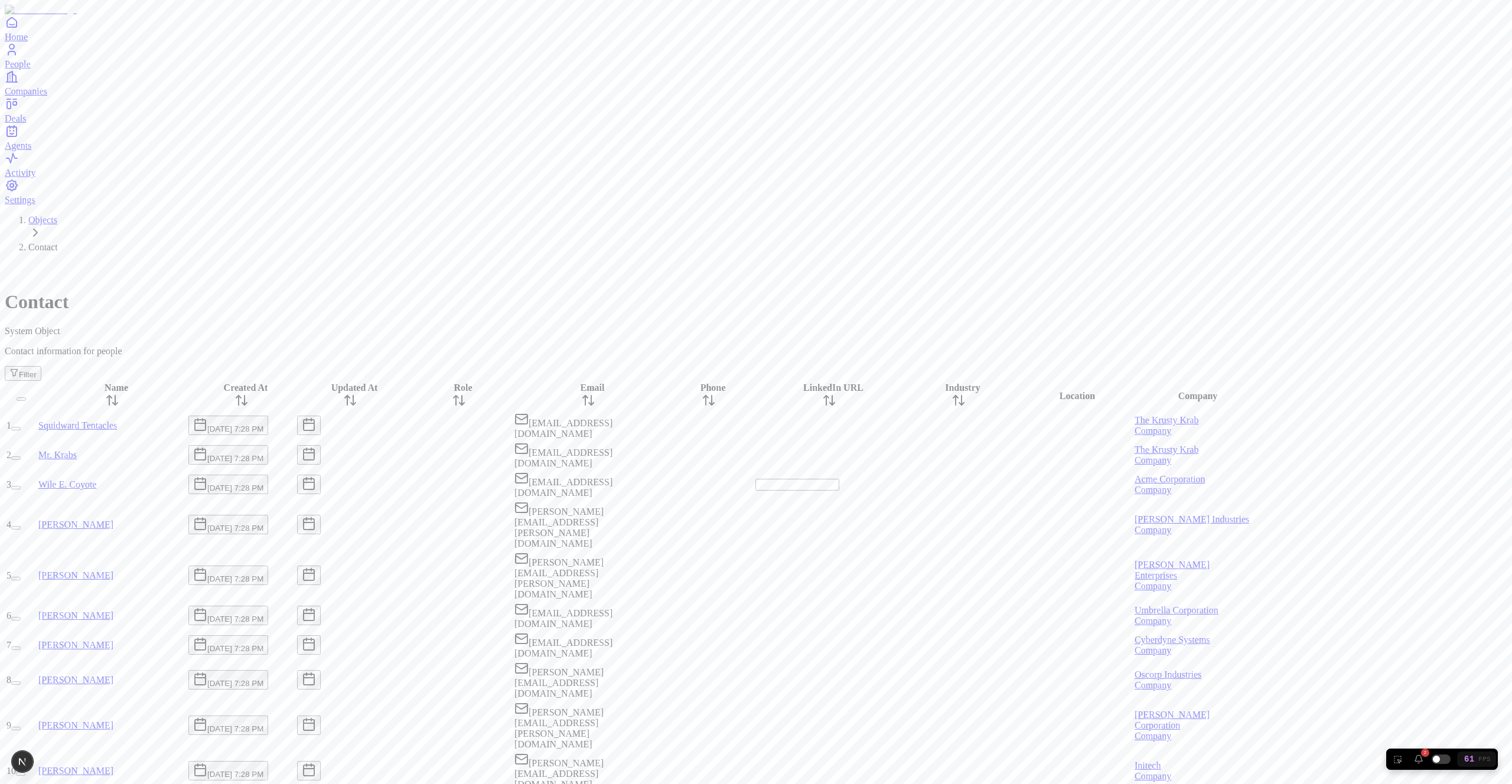
click at [753, 425] on div at bounding box center [708, 425] width 88 height 0
click at [753, 575] on div at bounding box center [708, 575] width 88 height 0
click at [566, 262] on div "Contact System Object Contact information for people Filter" at bounding box center [756, 321] width 1502 height 118
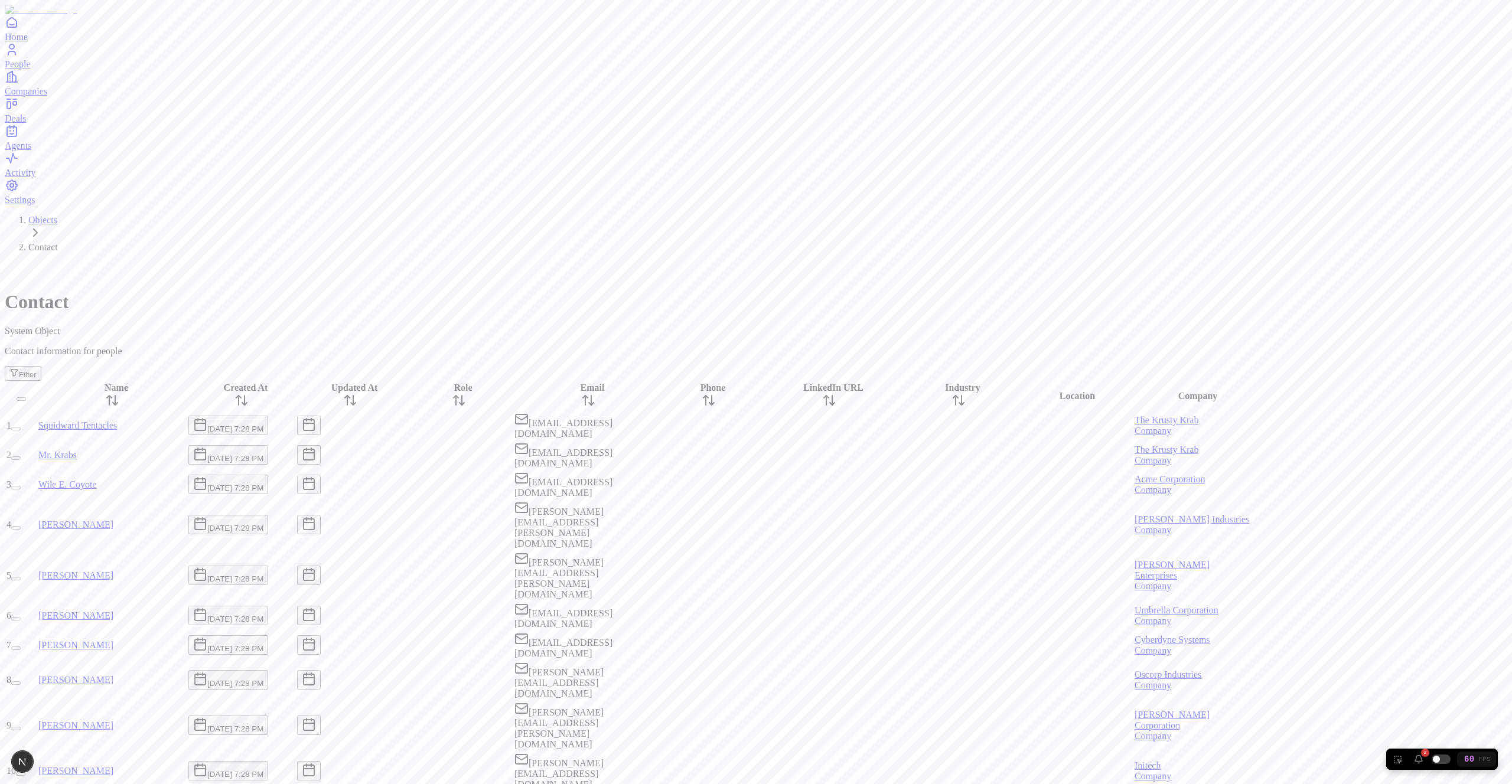
click at [512, 525] on div at bounding box center [458, 525] width 106 height 0
click at [594, 346] on p "Contact information for people" at bounding box center [756, 351] width 1502 height 11
click at [753, 455] on div at bounding box center [708, 455] width 88 height 0
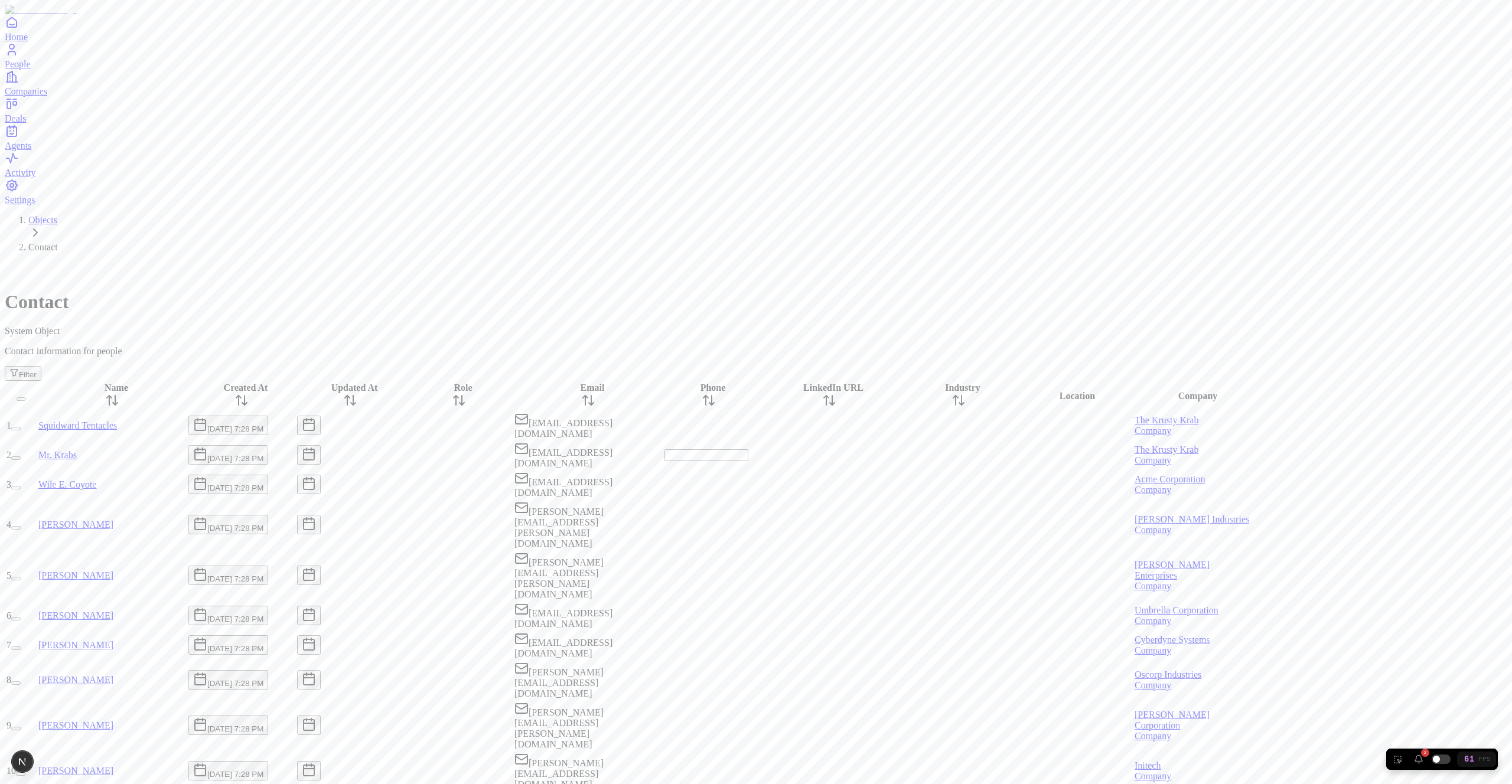
click at [903, 455] on div at bounding box center [829, 455] width 148 height 0
click at [21, 456] on button "button" at bounding box center [16, 458] width 10 height 4
click at [35, 445] on button "button" at bounding box center [23, 455] width 24 height 20
click at [21, 456] on button "button" at bounding box center [16, 458] width 10 height 4
click at [35, 445] on button "button" at bounding box center [23, 455] width 24 height 20
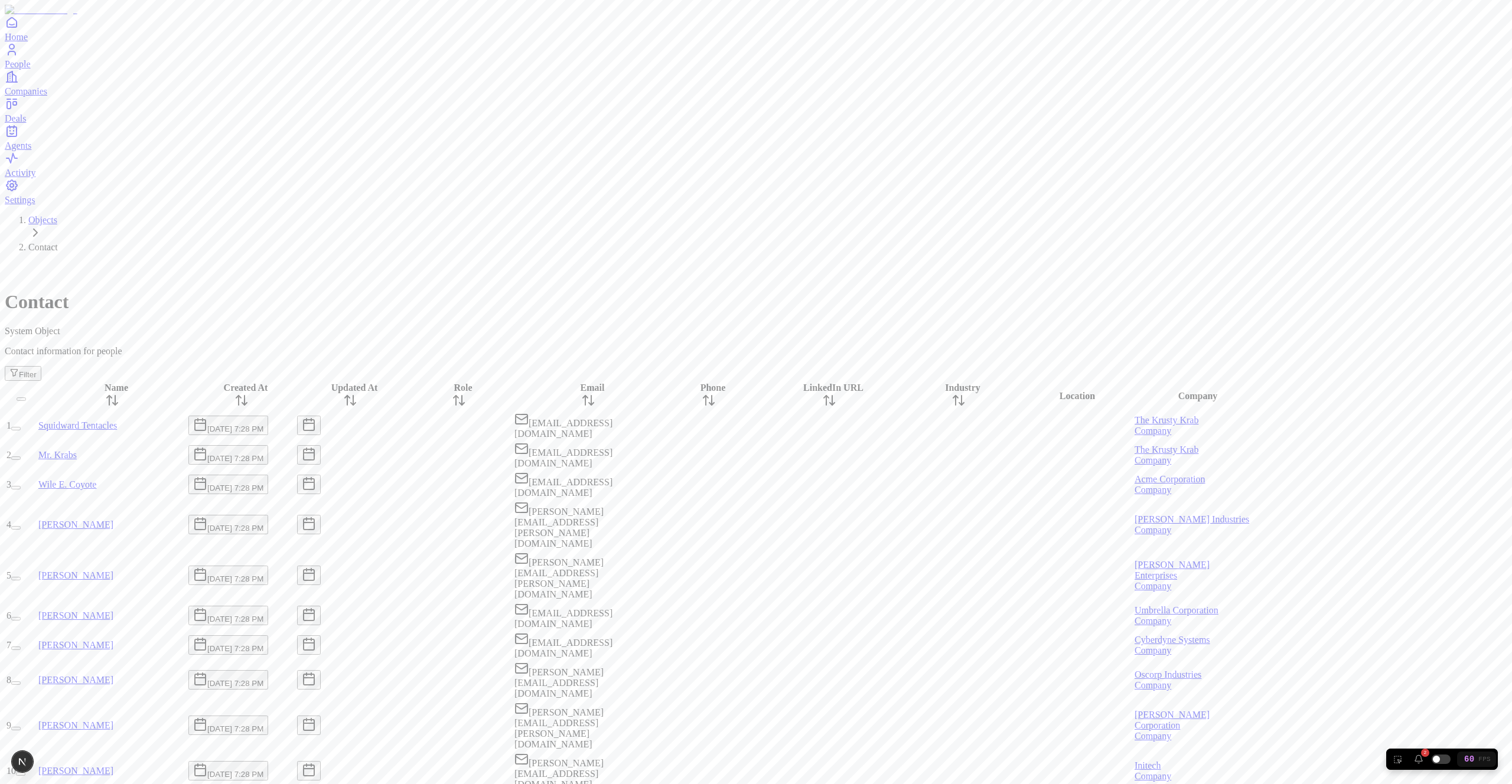
type textarea "****"
type textarea "**********"
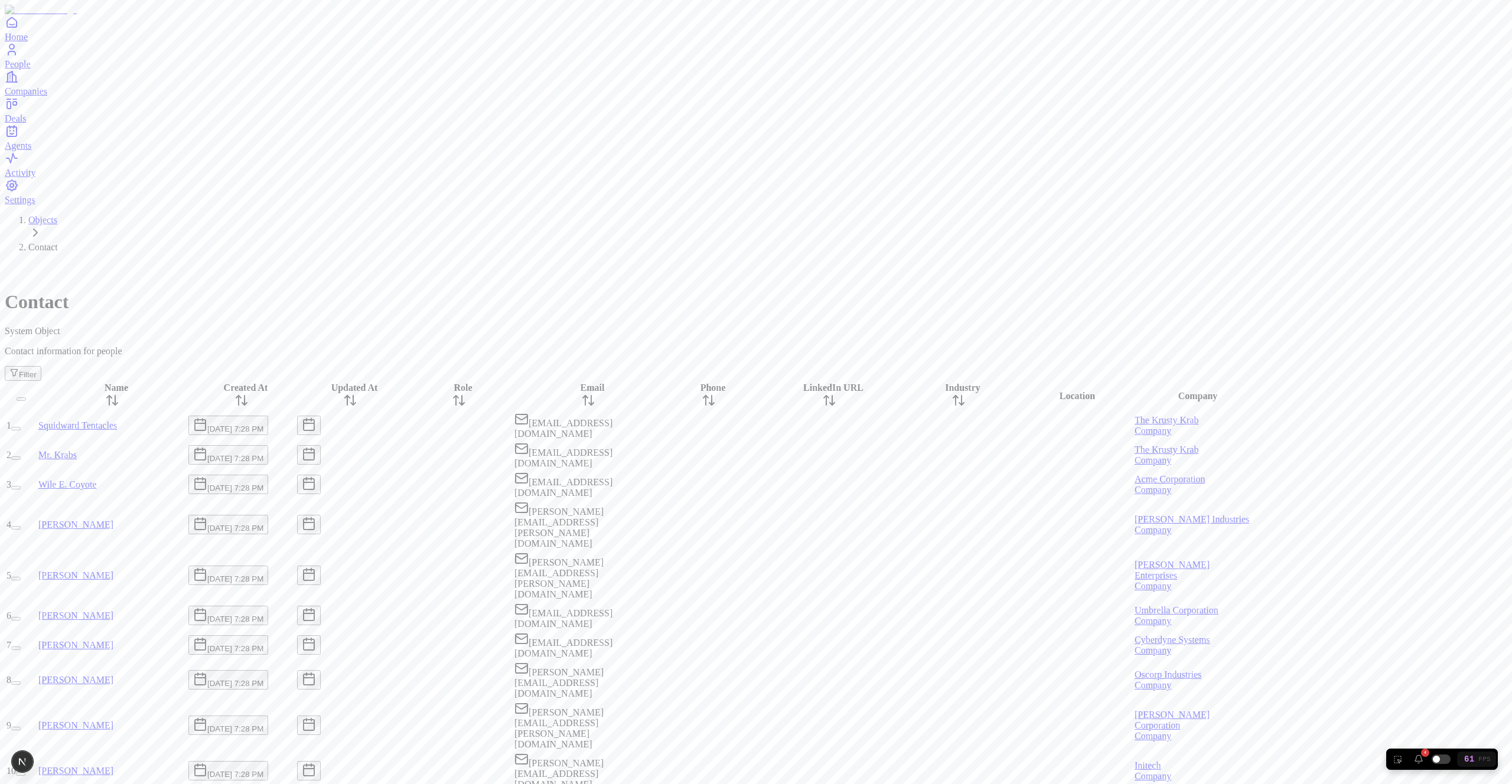
click at [903, 485] on div at bounding box center [829, 485] width 148 height 0
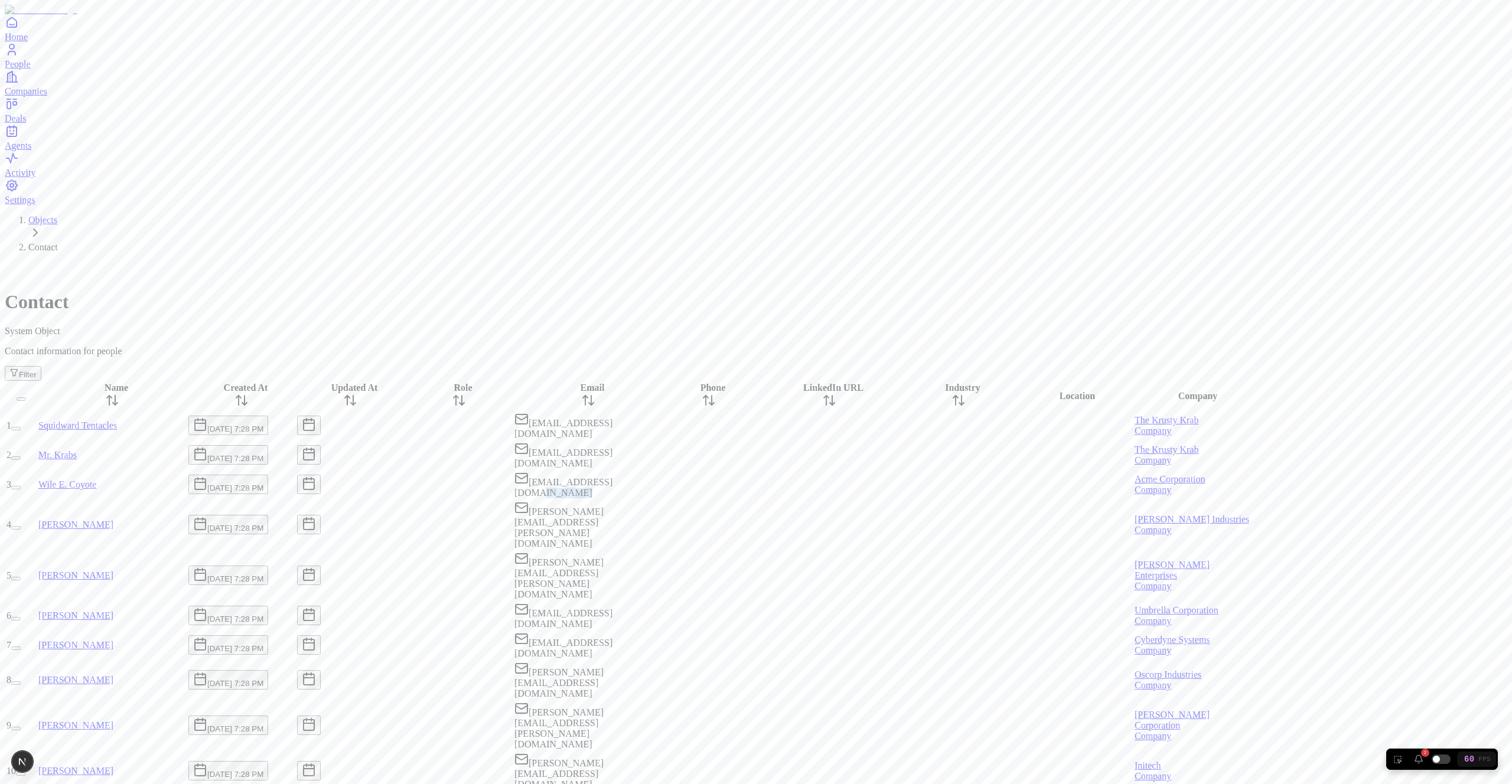
click at [903, 485] on div at bounding box center [829, 485] width 148 height 0
click at [903, 645] on div at bounding box center [829, 645] width 148 height 0
click at [754, 550] on td at bounding box center [709, 575] width 89 height 50
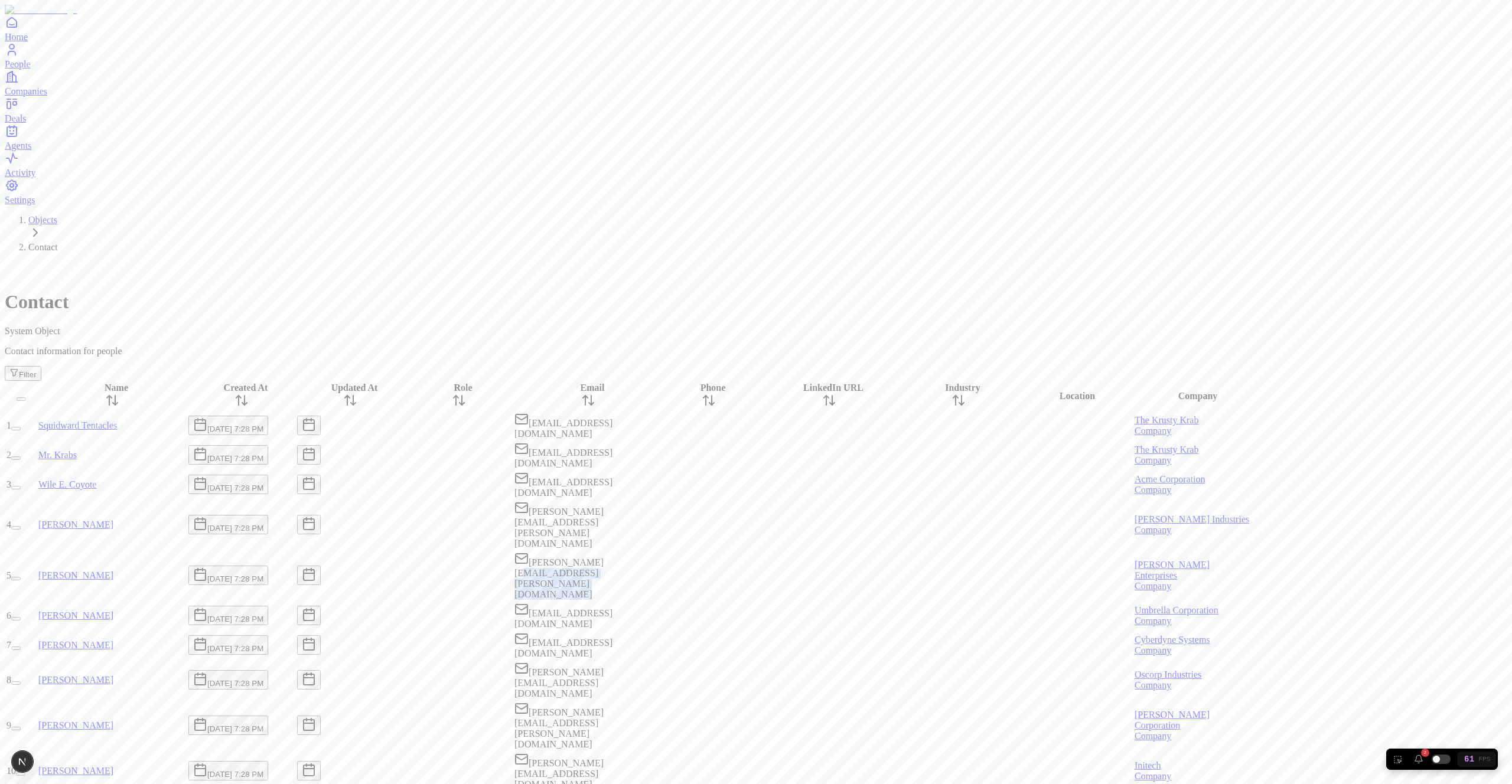
click at [753, 575] on div at bounding box center [708, 575] width 88 height 0
click at [753, 680] on div at bounding box center [708, 680] width 88 height 0
click at [857, 262] on div "Contact System Object Contact information for people Filter" at bounding box center [756, 321] width 1502 height 118
click at [753, 525] on div at bounding box center [708, 525] width 88 height 0
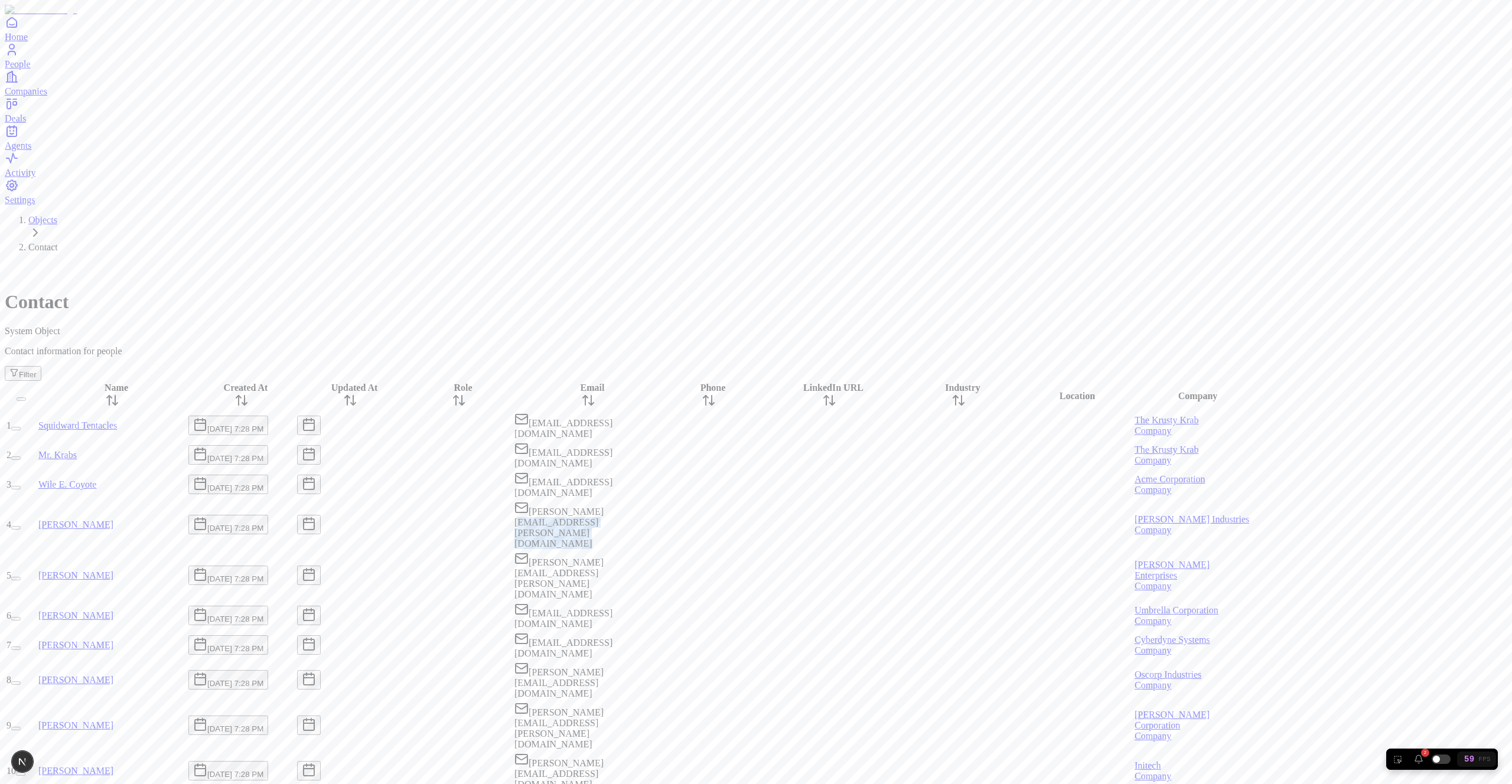
click at [753, 525] on div at bounding box center [708, 525] width 88 height 0
click at [872, 262] on div "Contact System Object Contact information for people Filter" at bounding box center [756, 321] width 1502 height 118
click at [903, 645] on div at bounding box center [829, 645] width 148 height 0
drag, startPoint x: 920, startPoint y: 366, endPoint x: 857, endPoint y: 53, distance: 319.3
click at [903, 645] on div at bounding box center [829, 645] width 148 height 0
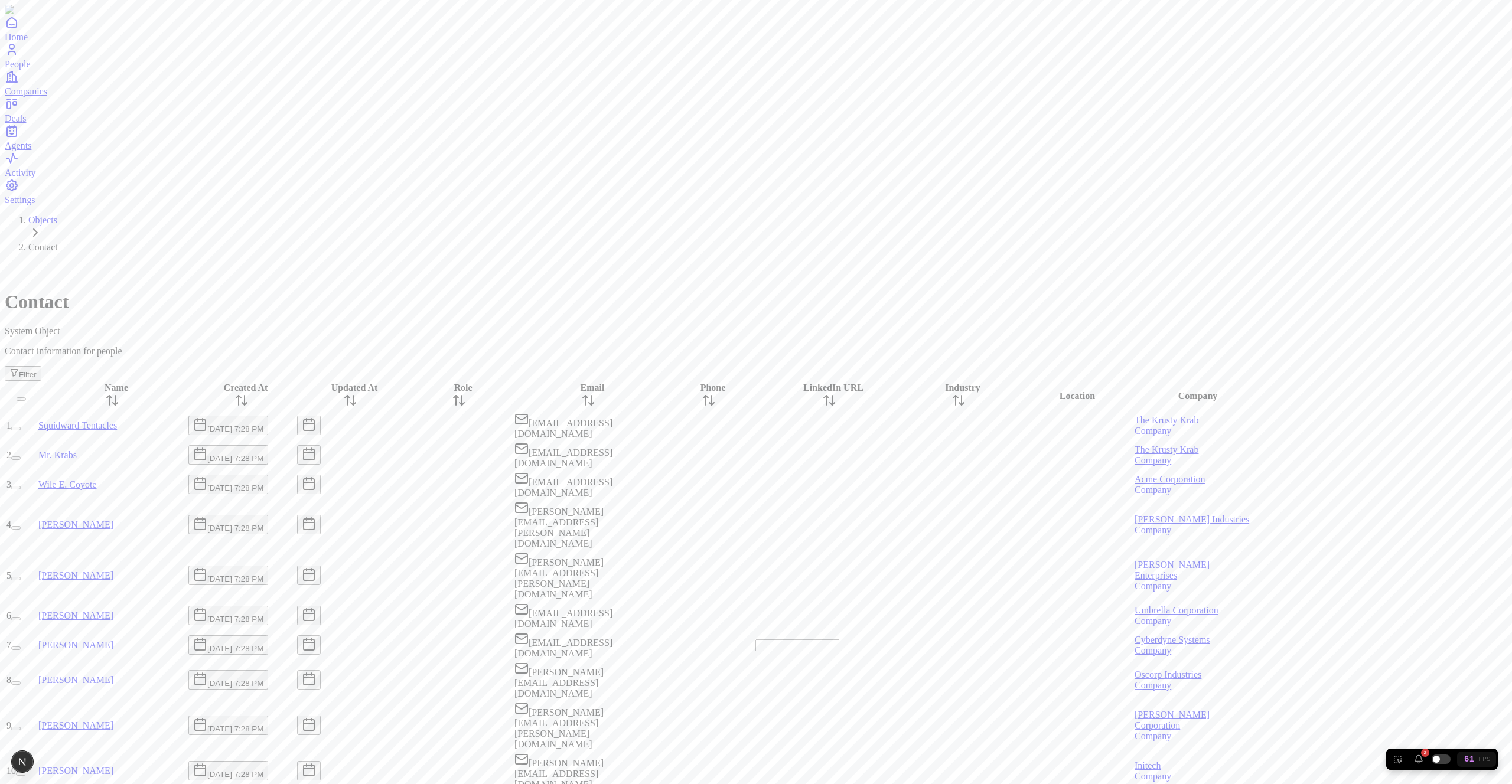
click at [856, 215] on div "Objects Contact Contact System Object Contact information for people Filter" at bounding box center [756, 297] width 1502 height 166
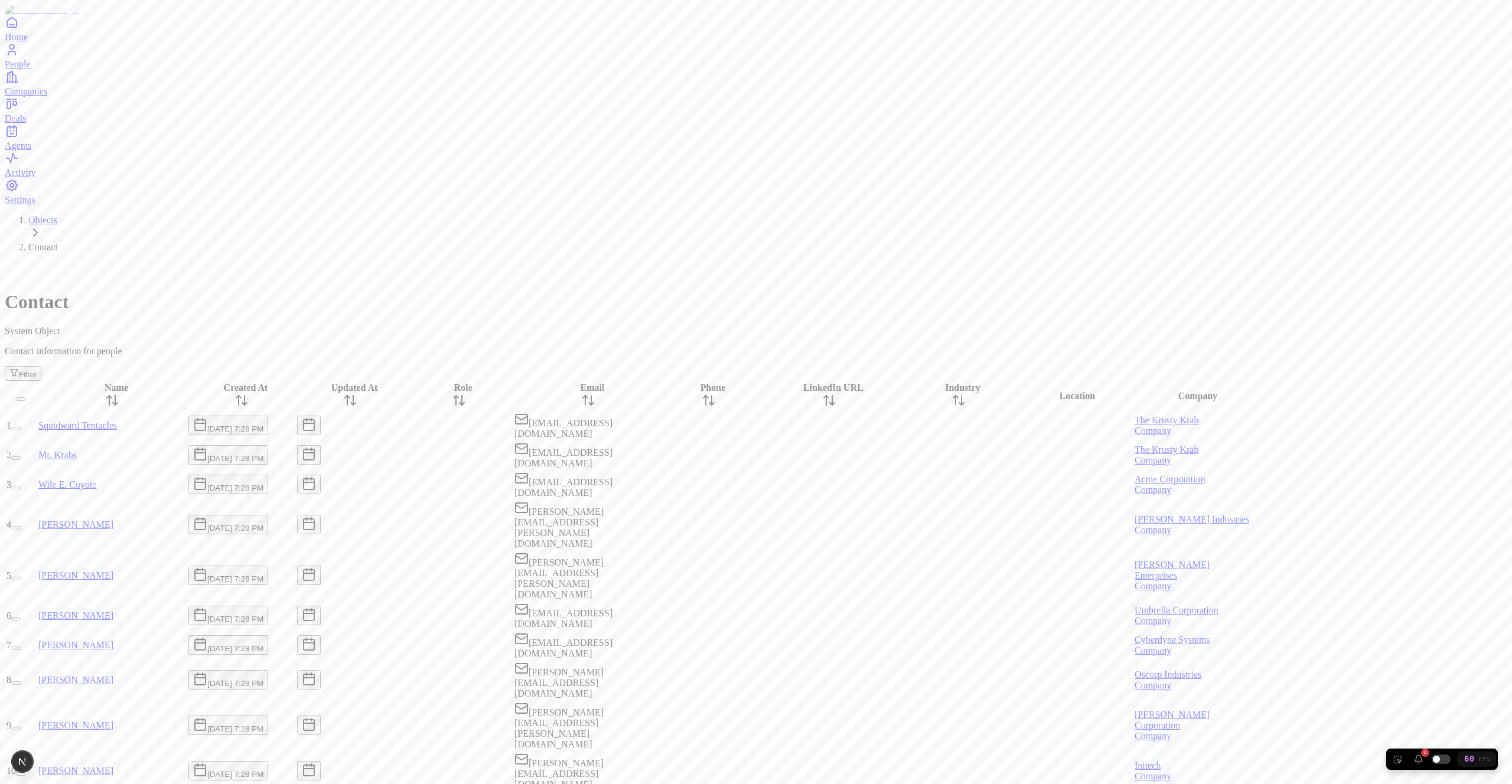
scroll to position [0, 0]
click at [523, 262] on div "Contact System Object Contact information for people Filter" at bounding box center [756, 321] width 1502 height 118
click at [512, 425] on div at bounding box center [458, 425] width 106 height 0
type input "****"
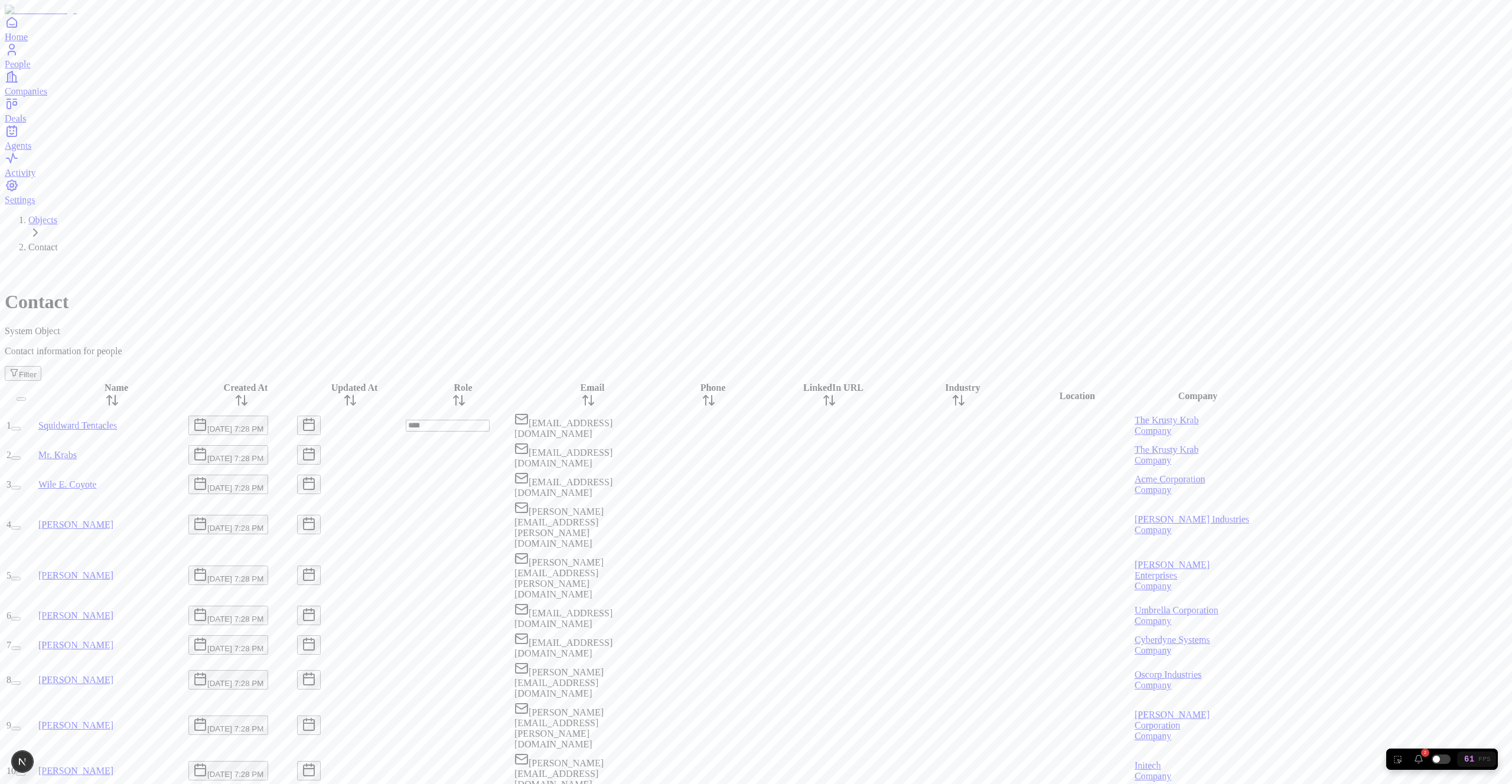
click at [548, 262] on div "Contact System Object Contact information for people Filter" at bounding box center [756, 321] width 1502 height 118
drag, startPoint x: 541, startPoint y: 171, endPoint x: 540, endPoint y: 181, distance: 10.0
click at [512, 425] on div at bounding box center [458, 425] width 106 height 0
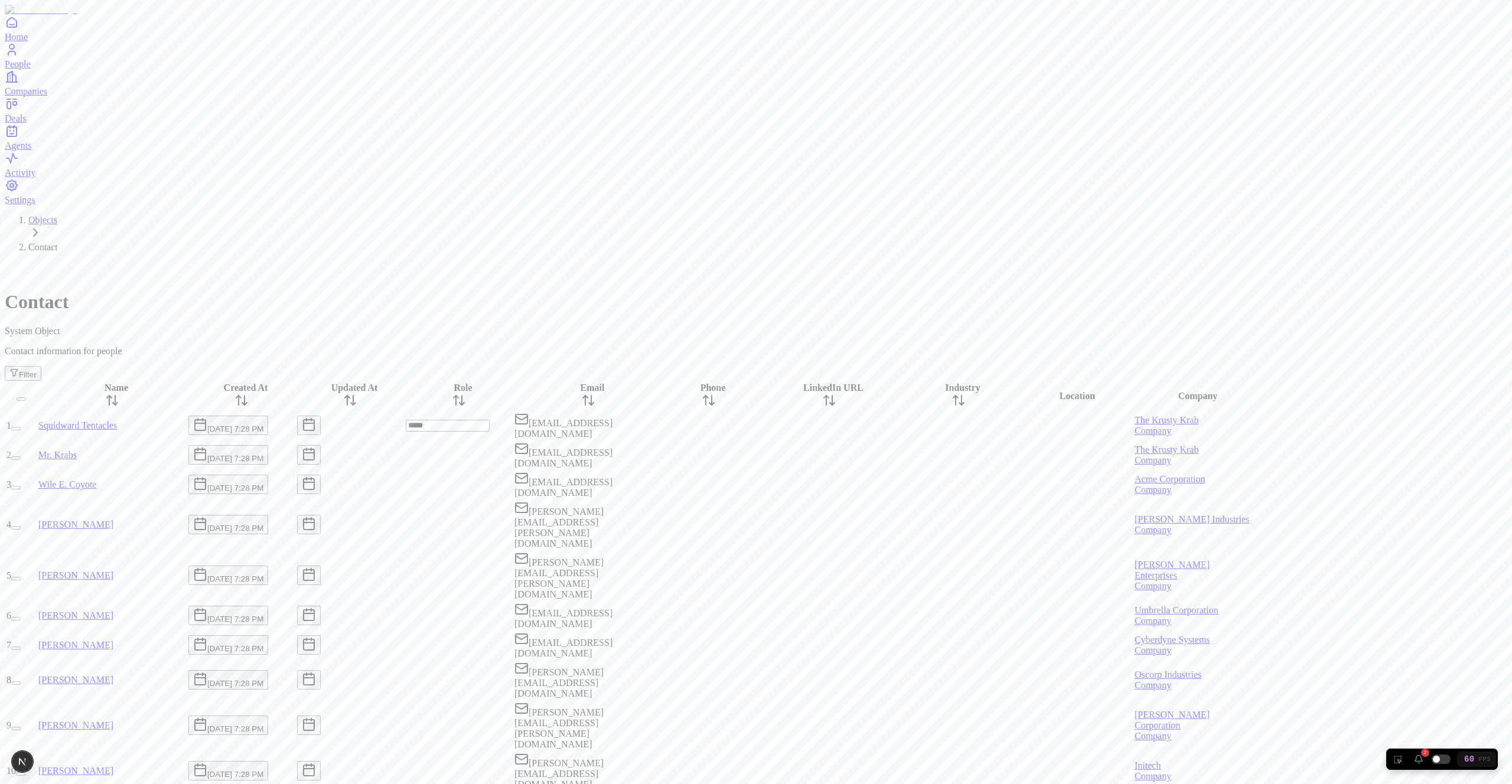
type input "****"
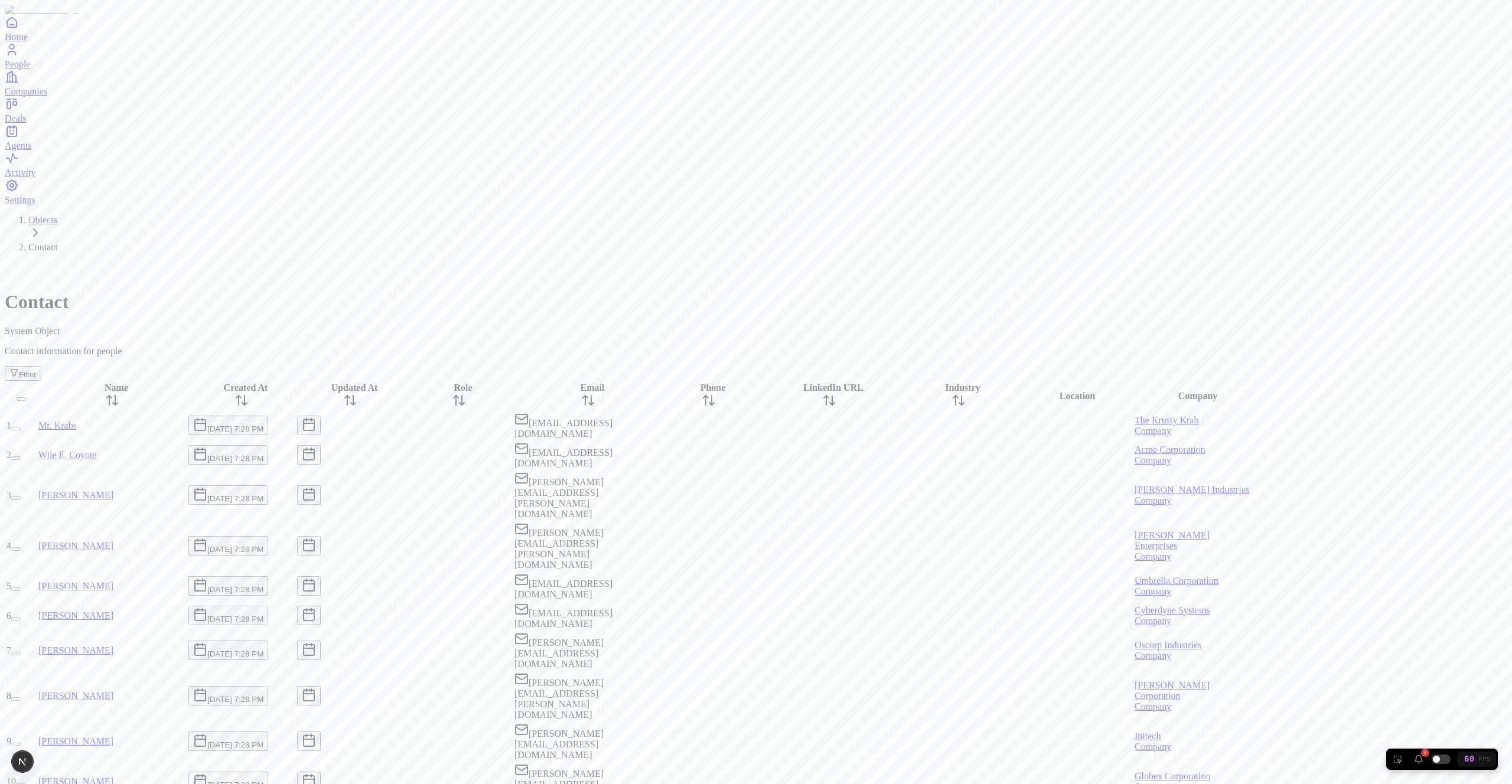
click at [512, 425] on div at bounding box center [458, 425] width 106 height 0
type input "****"
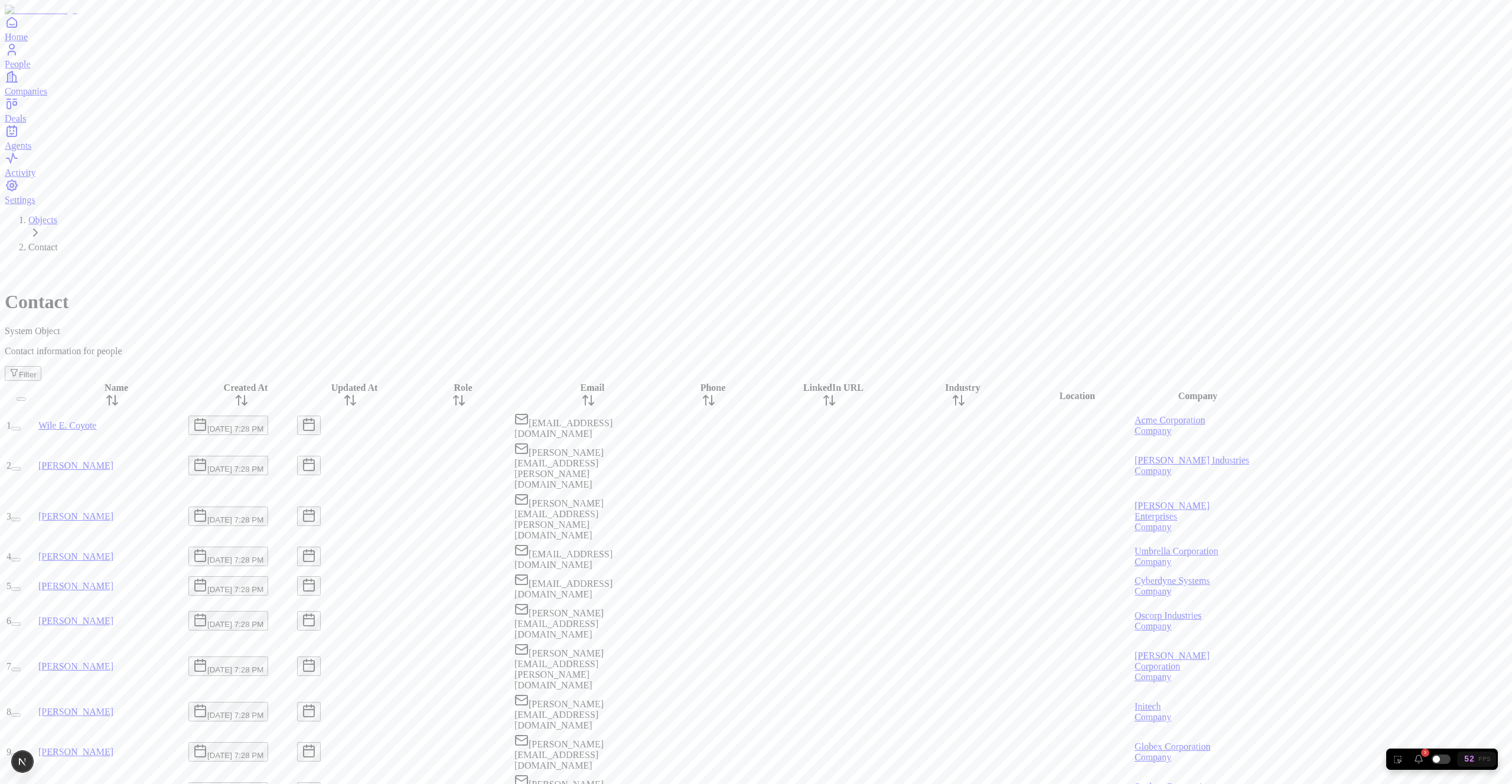
click at [512, 425] on div at bounding box center [458, 425] width 106 height 0
type input "****"
click at [512, 466] on div at bounding box center [458, 466] width 106 height 0
click at [513, 601] on td at bounding box center [459, 620] width 107 height 39
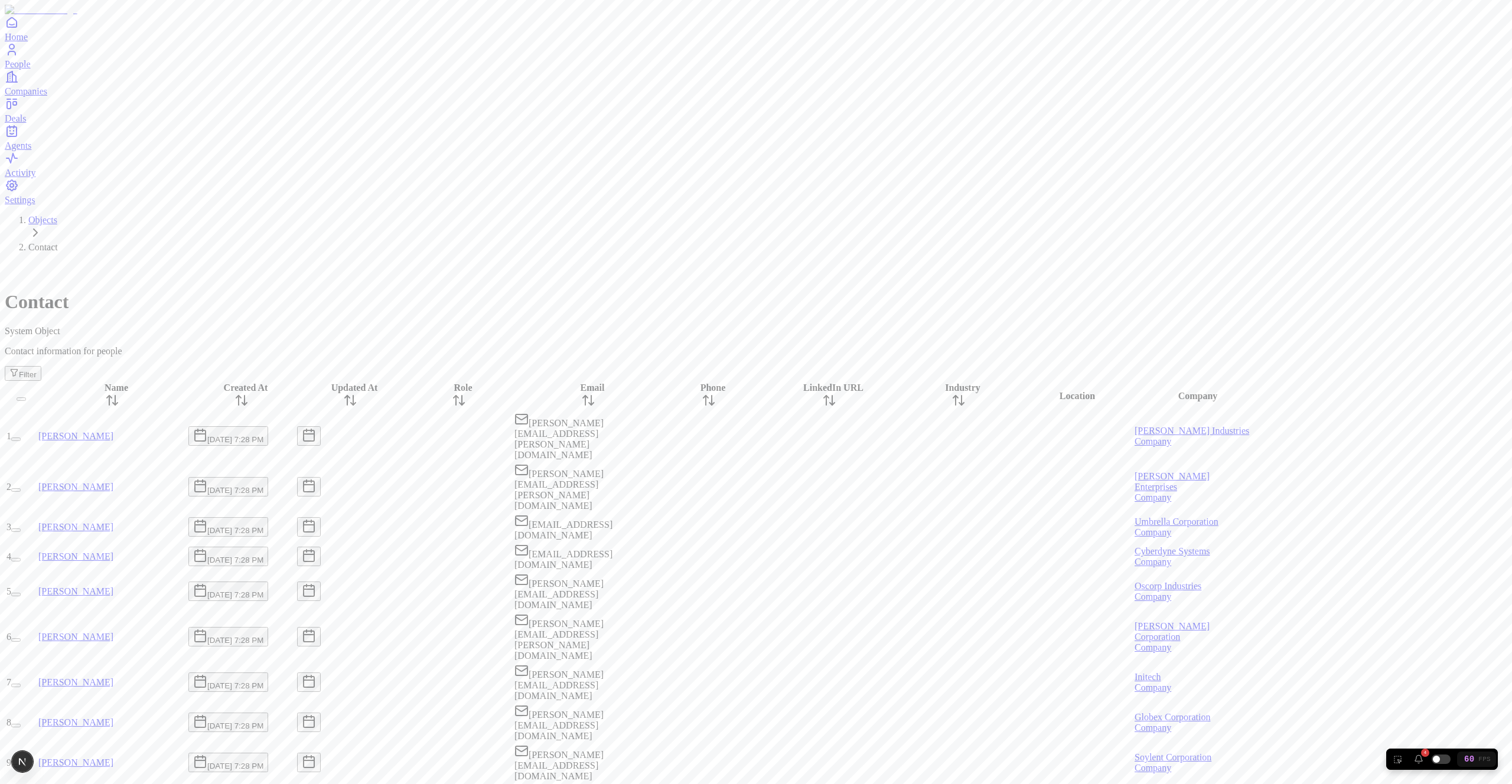
click at [753, 436] on div at bounding box center [708, 436] width 88 height 0
click at [512, 487] on div at bounding box center [458, 487] width 106 height 0
click at [119, 393] on icon at bounding box center [112, 400] width 14 height 14
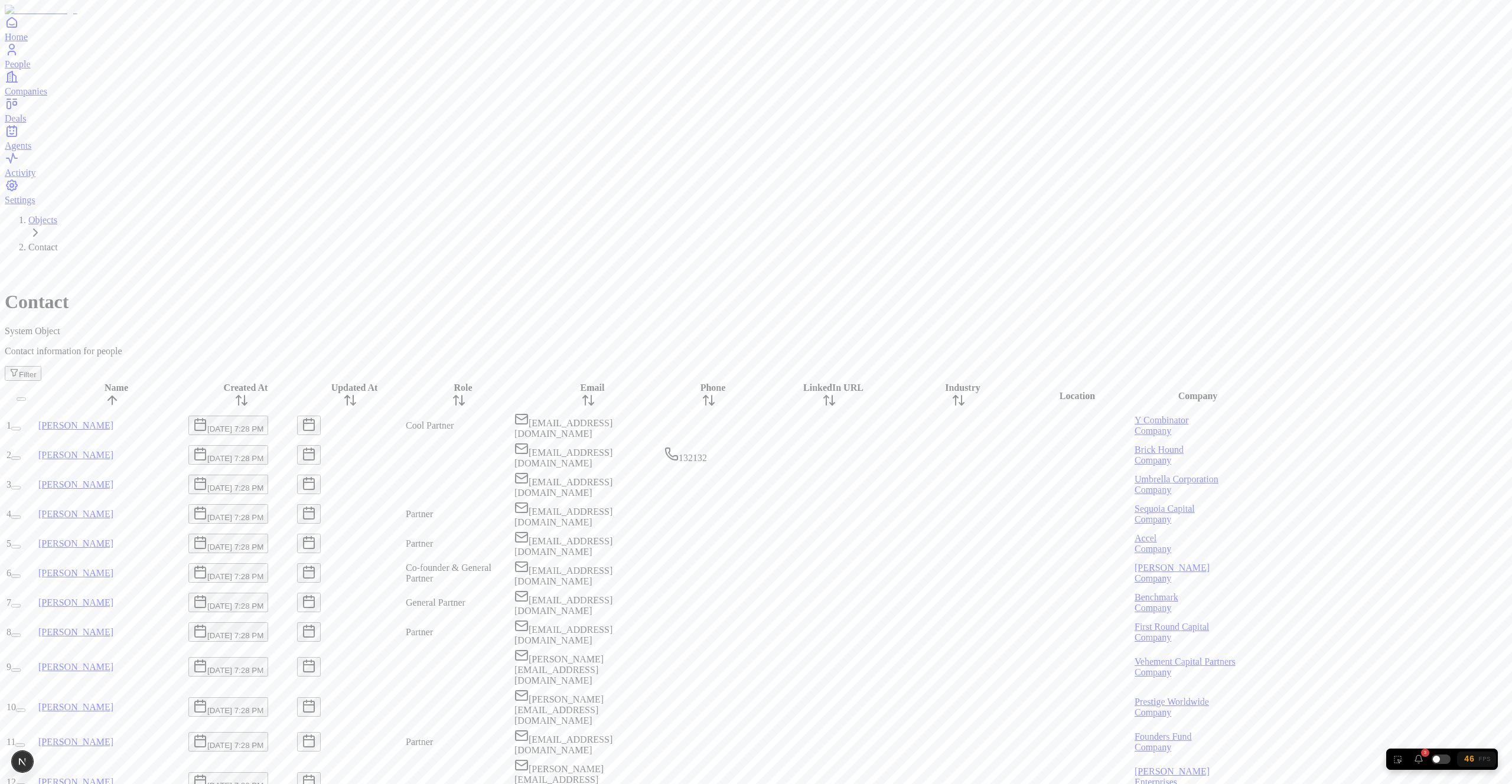
click at [119, 393] on icon at bounding box center [112, 400] width 14 height 14
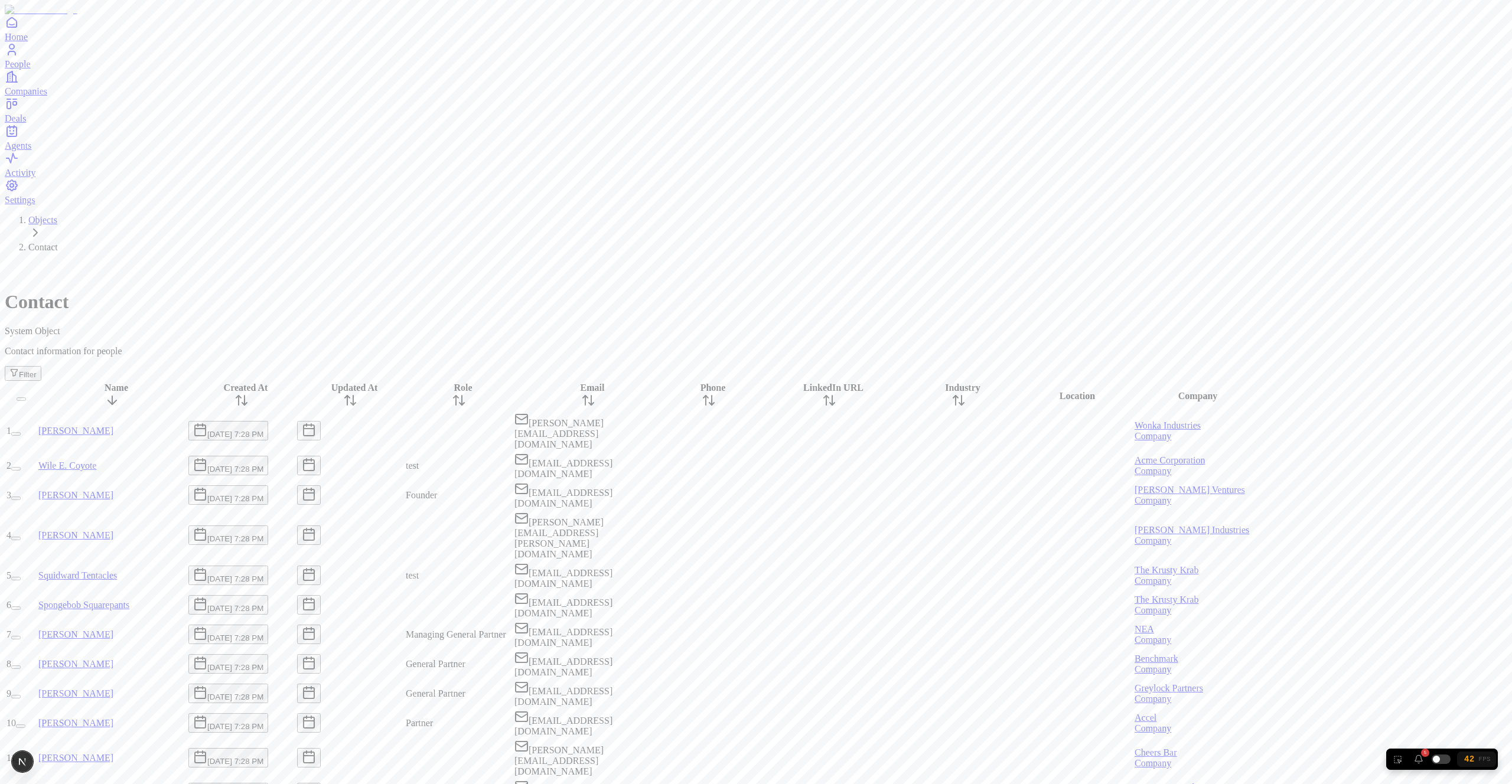
click at [119, 393] on icon at bounding box center [112, 400] width 14 height 14
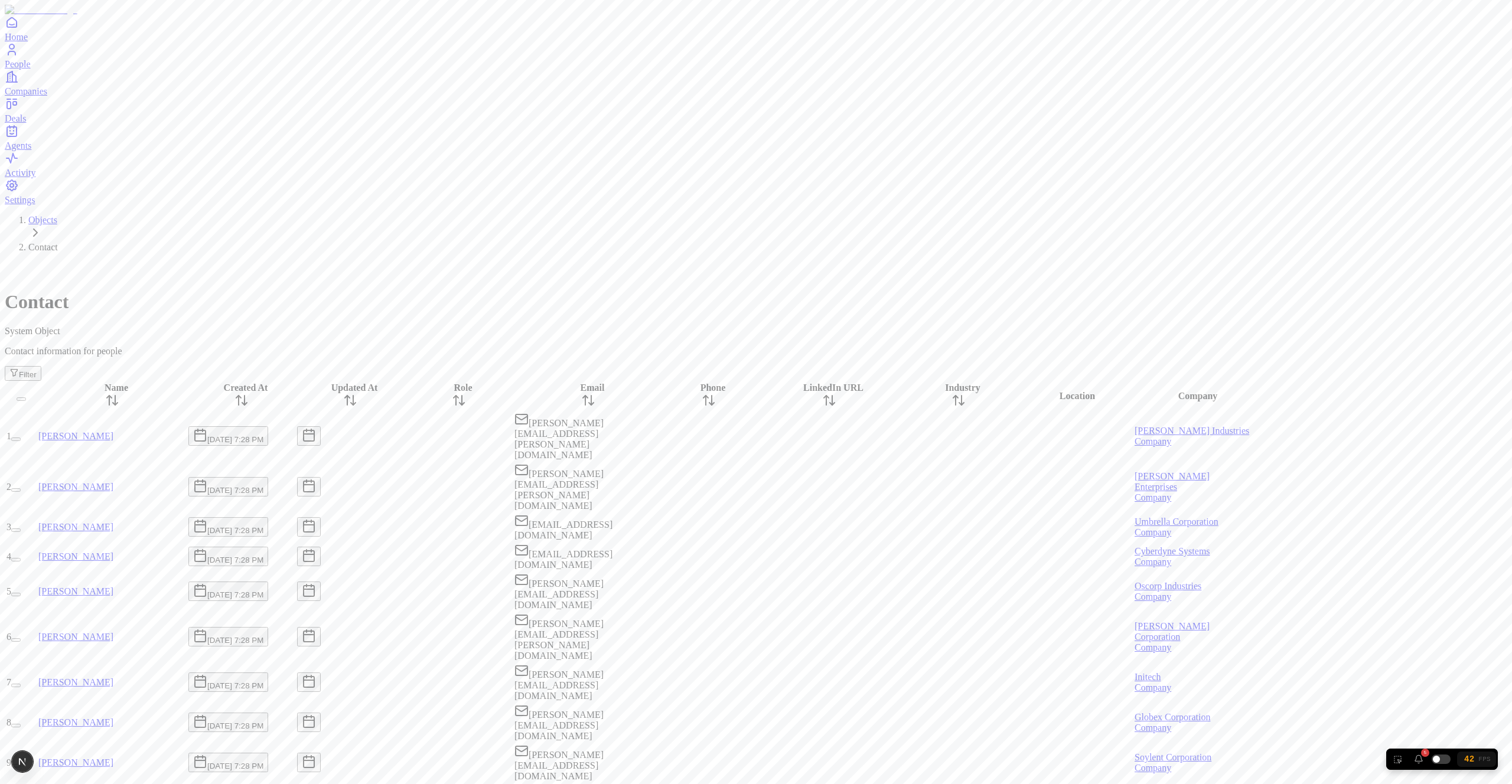
click at [119, 393] on icon at bounding box center [112, 400] width 14 height 14
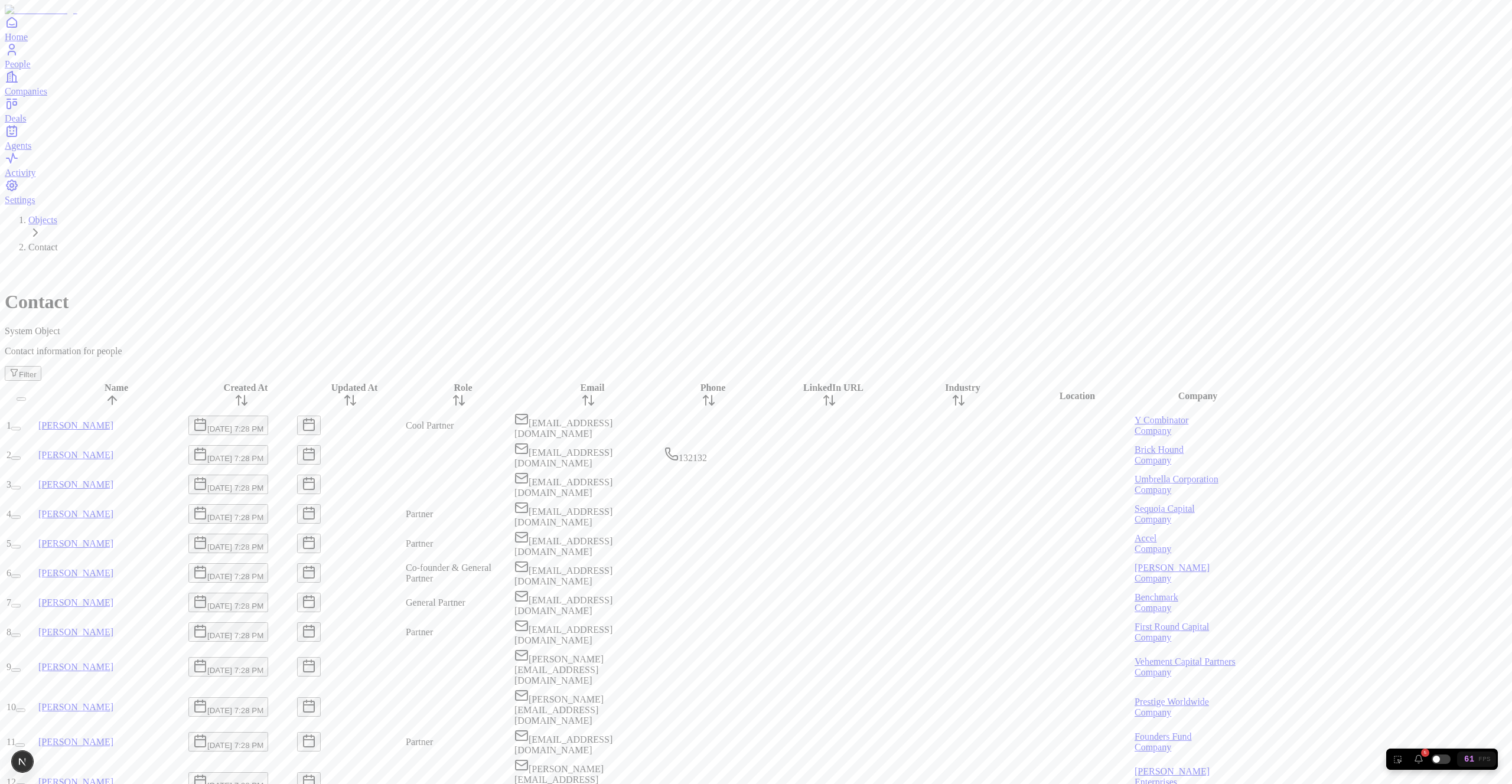
click at [512, 455] on div at bounding box center [458, 455] width 106 height 0
type input "*****"
click at [512, 485] on div at bounding box center [458, 485] width 106 height 0
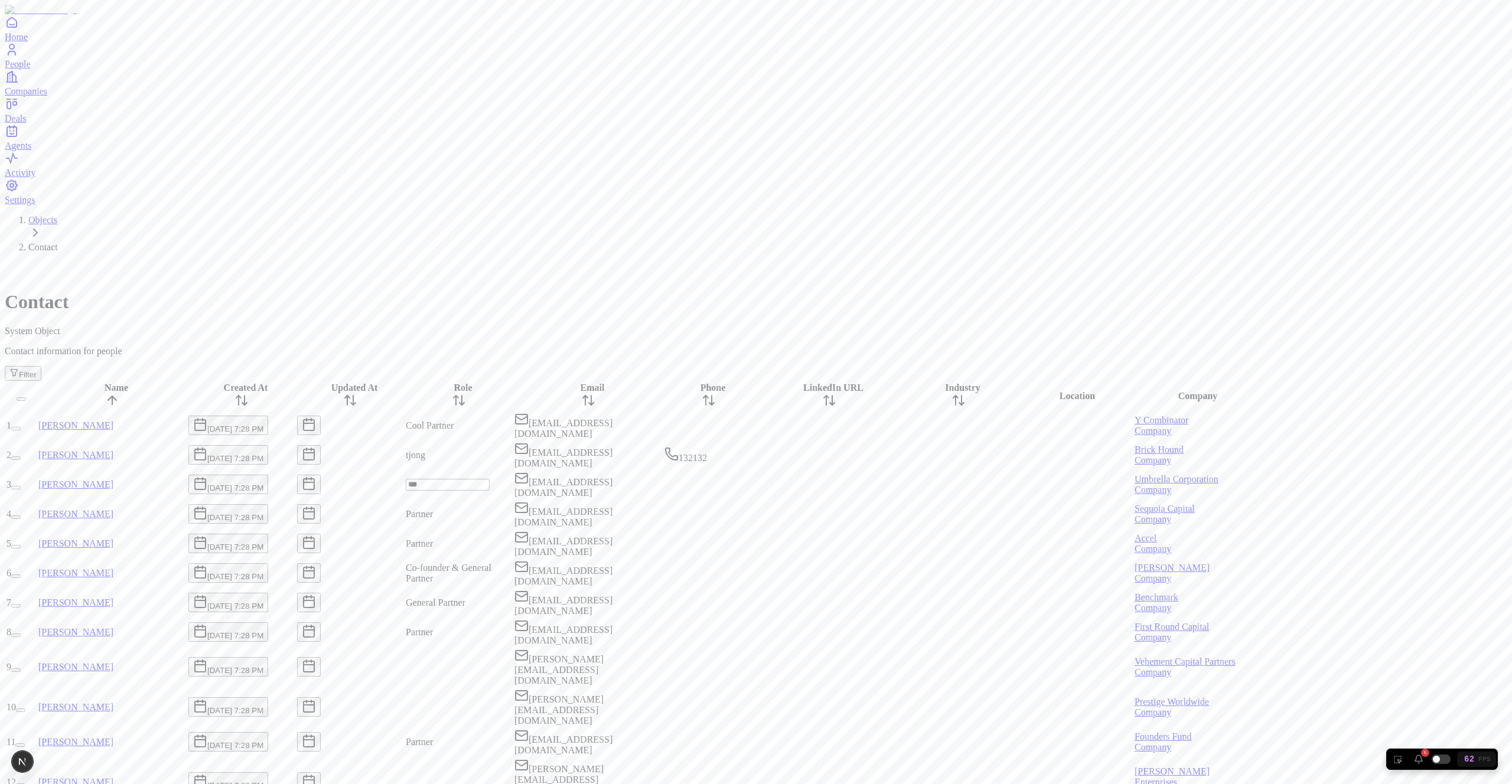
type input "****"
click at [512, 667] on div at bounding box center [458, 667] width 106 height 0
type input "****"
click at [564, 262] on div "Contact System Object Contact information for people Filter" at bounding box center [756, 321] width 1502 height 118
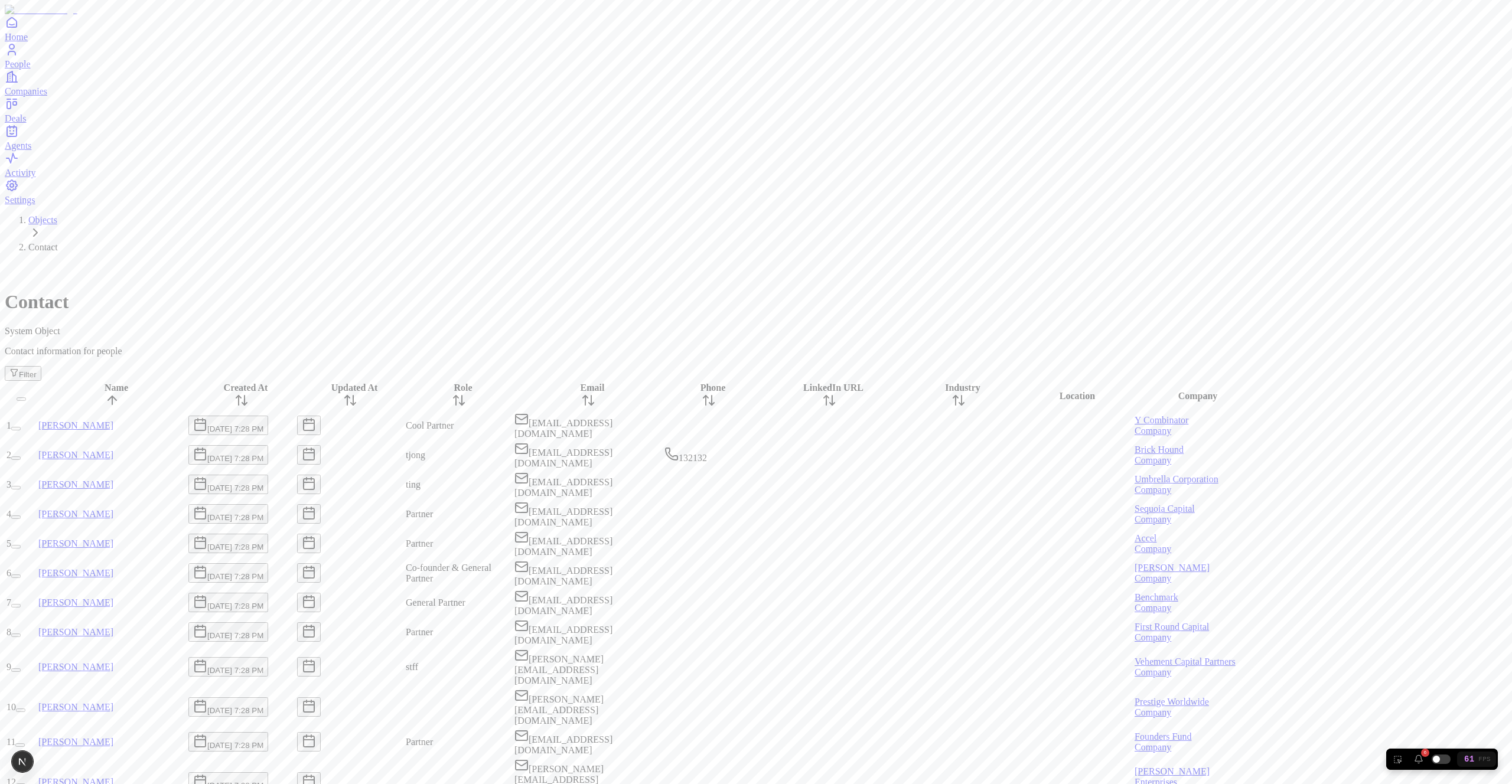
click at [753, 485] on div at bounding box center [708, 485] width 88 height 0
click at [903, 455] on div at bounding box center [829, 455] width 148 height 0
click at [607, 215] on div "Objects Contact Contact System Object Contact information for people Filter" at bounding box center [756, 297] width 1502 height 166
click at [414, 215] on div "Objects Contact Contact System Object Contact information for people Filter" at bounding box center [756, 297] width 1502 height 166
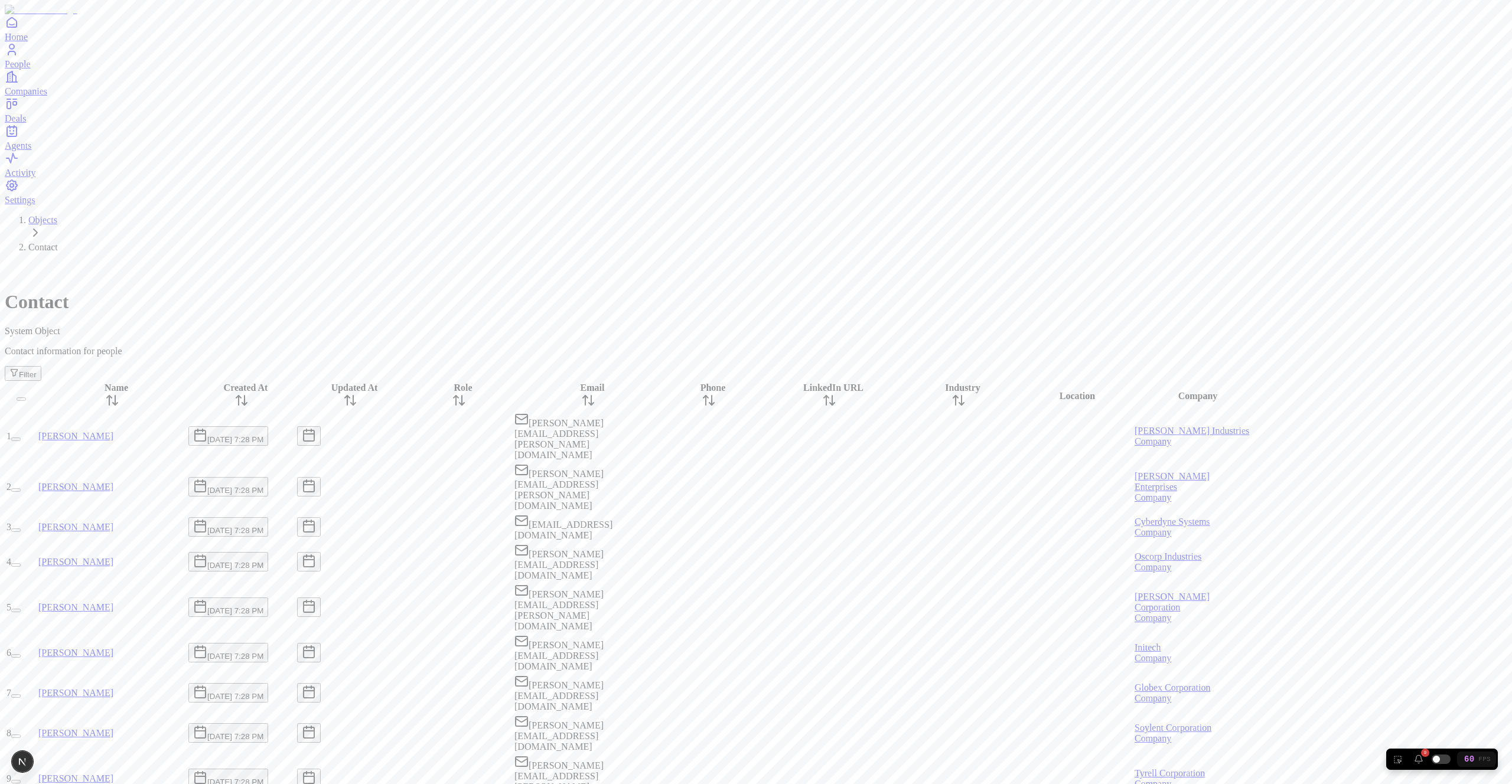
click at [753, 693] on div at bounding box center [708, 693] width 88 height 0
click at [413, 262] on div "Contact System Object" at bounding box center [756, 299] width 1502 height 75
